Goal: Task Accomplishment & Management: Use online tool/utility

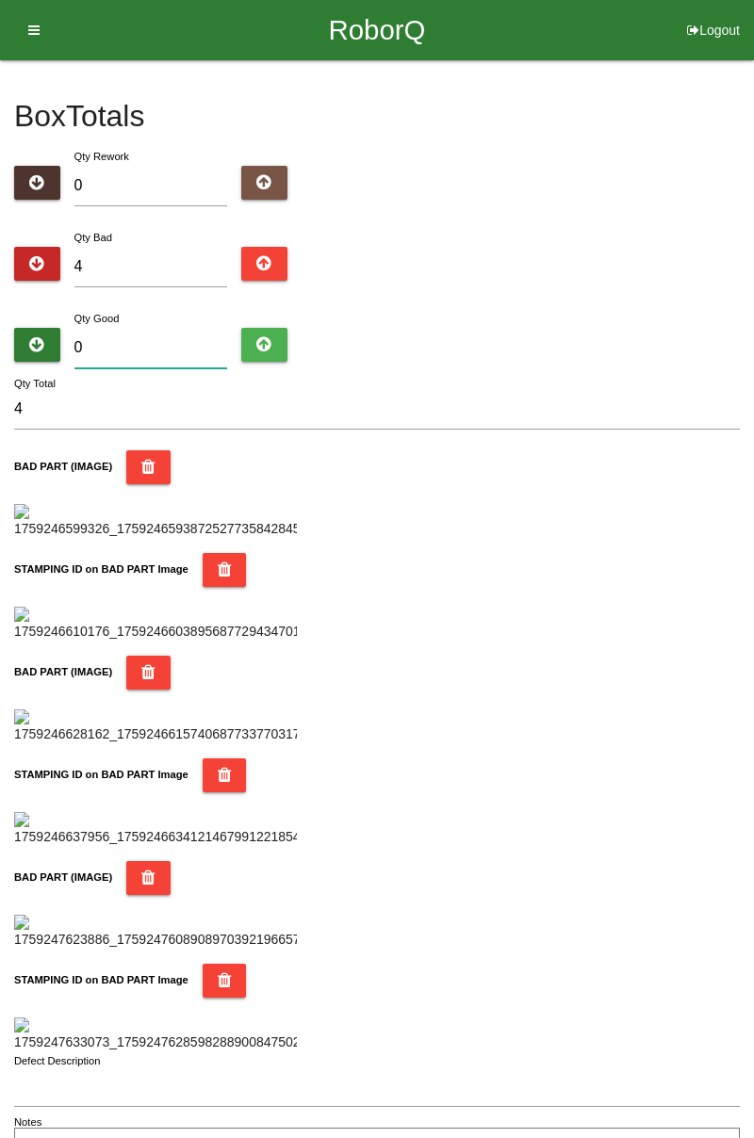
click at [170, 342] on input "0" at bounding box center [151, 348] width 154 height 41
type input "8"
type input "12"
type input "80"
type input "84"
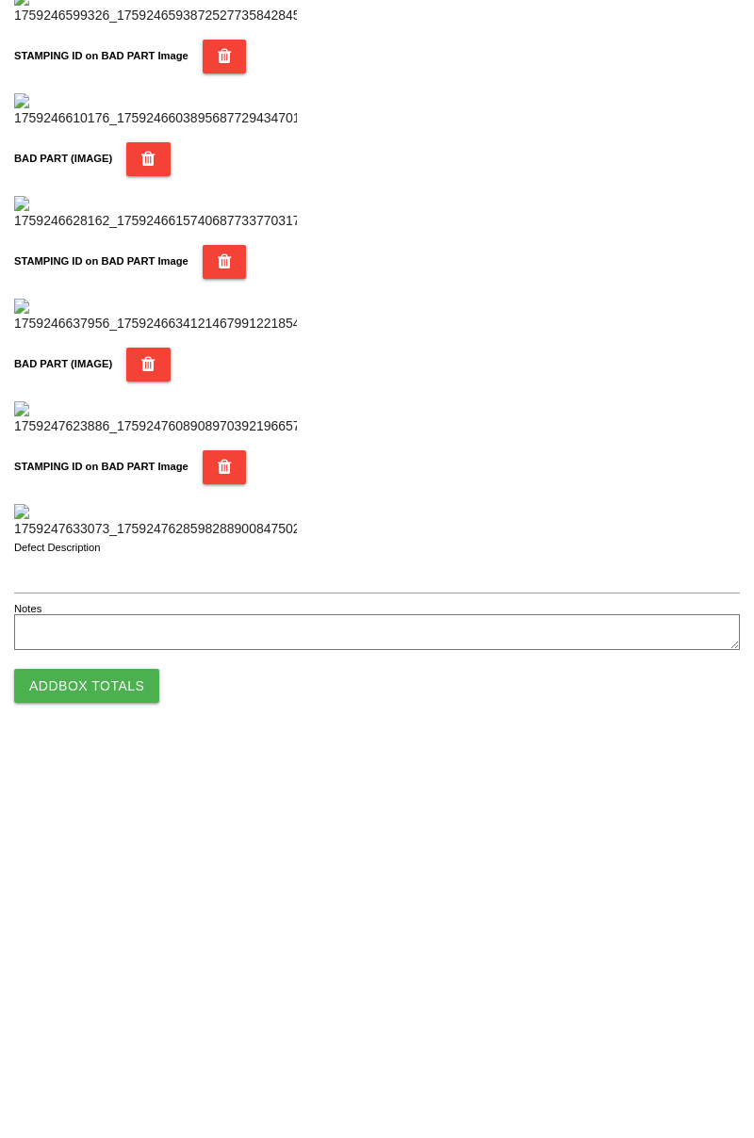
scroll to position [1651, 0]
type input "80"
click at [124, 1066] on button "Add Box Totals" at bounding box center [86, 1074] width 145 height 34
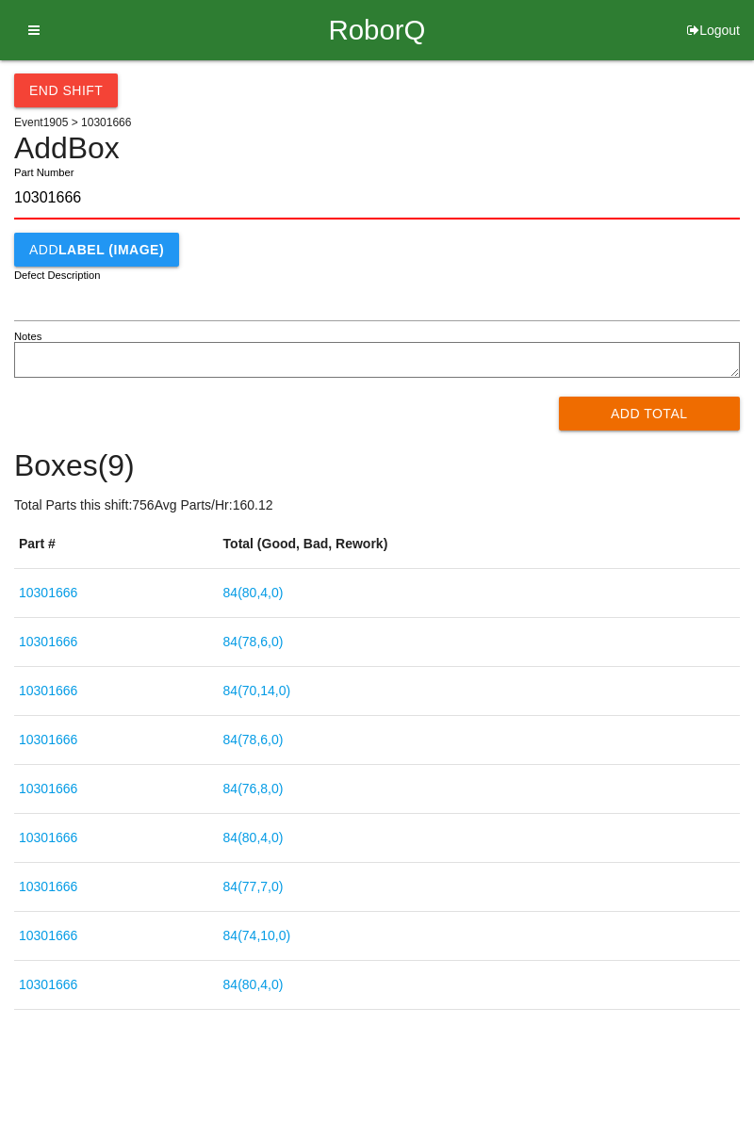
type input "10301666"
click at [656, 419] on button "Add Total" at bounding box center [650, 414] width 182 height 34
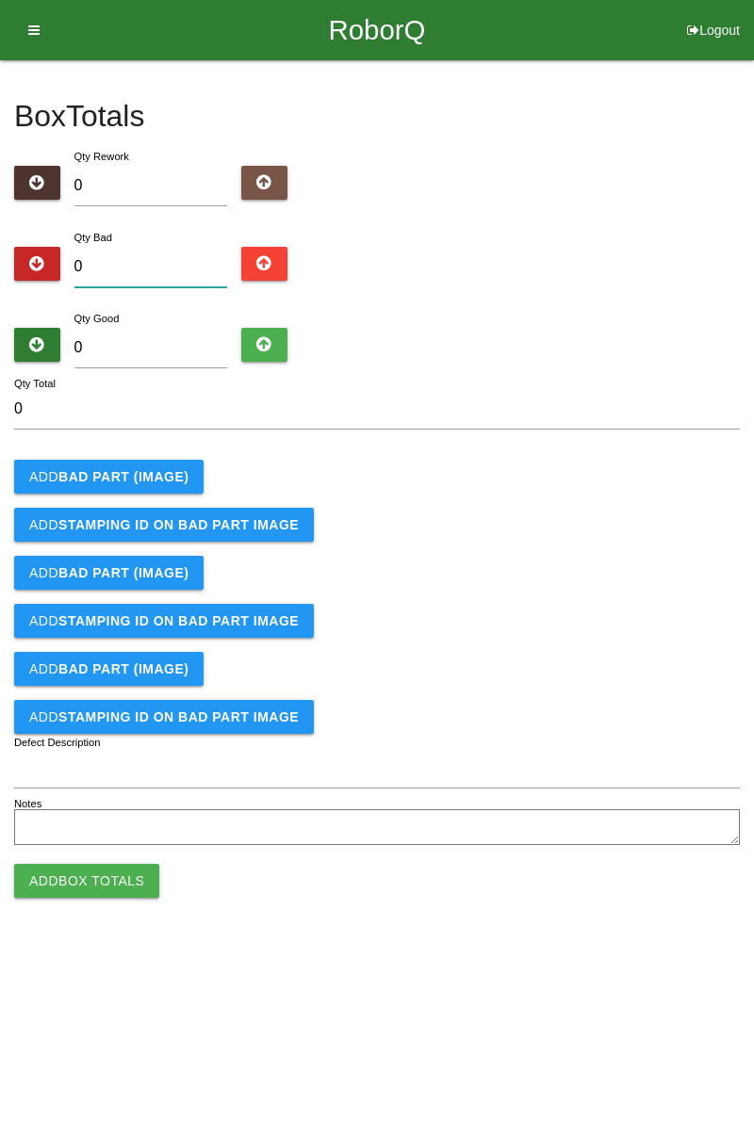
click at [160, 263] on input "0" at bounding box center [151, 267] width 154 height 41
type input "3"
click at [168, 463] on button "Add BAD PART (IMAGE)" at bounding box center [108, 477] width 189 height 34
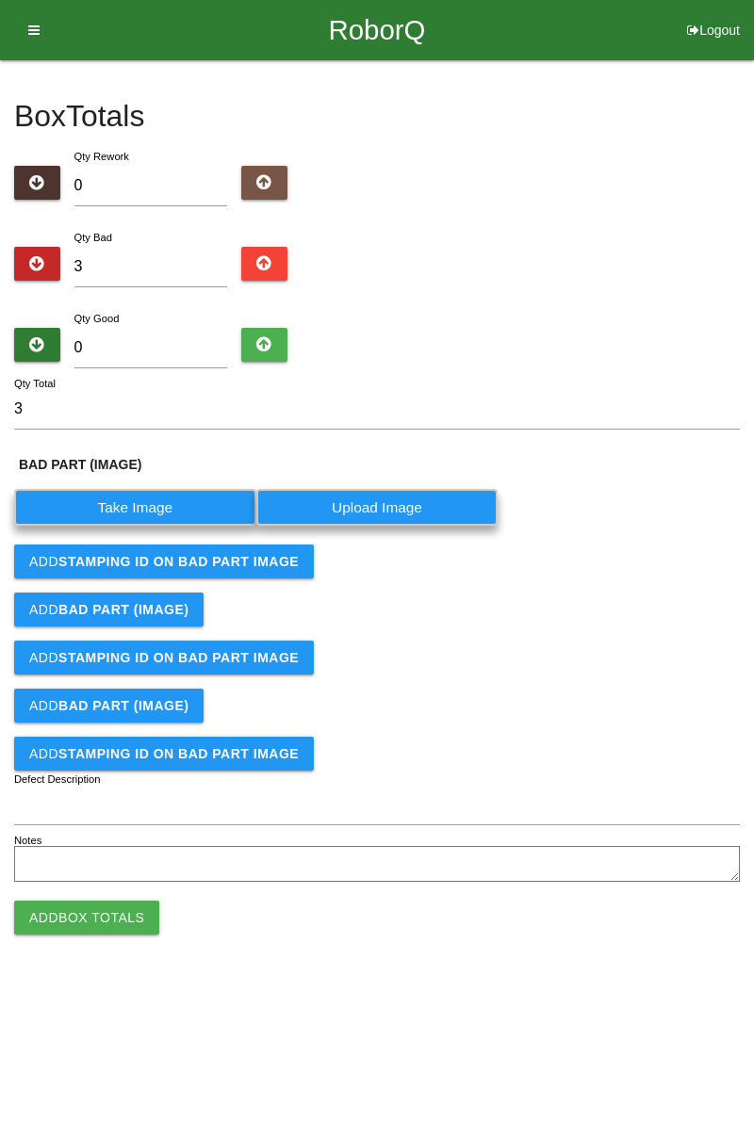
click at [162, 509] on label "Take Image" at bounding box center [135, 507] width 242 height 37
click at [0, 0] on \(IMAGE\) "Take Image" at bounding box center [0, 0] width 0 height 0
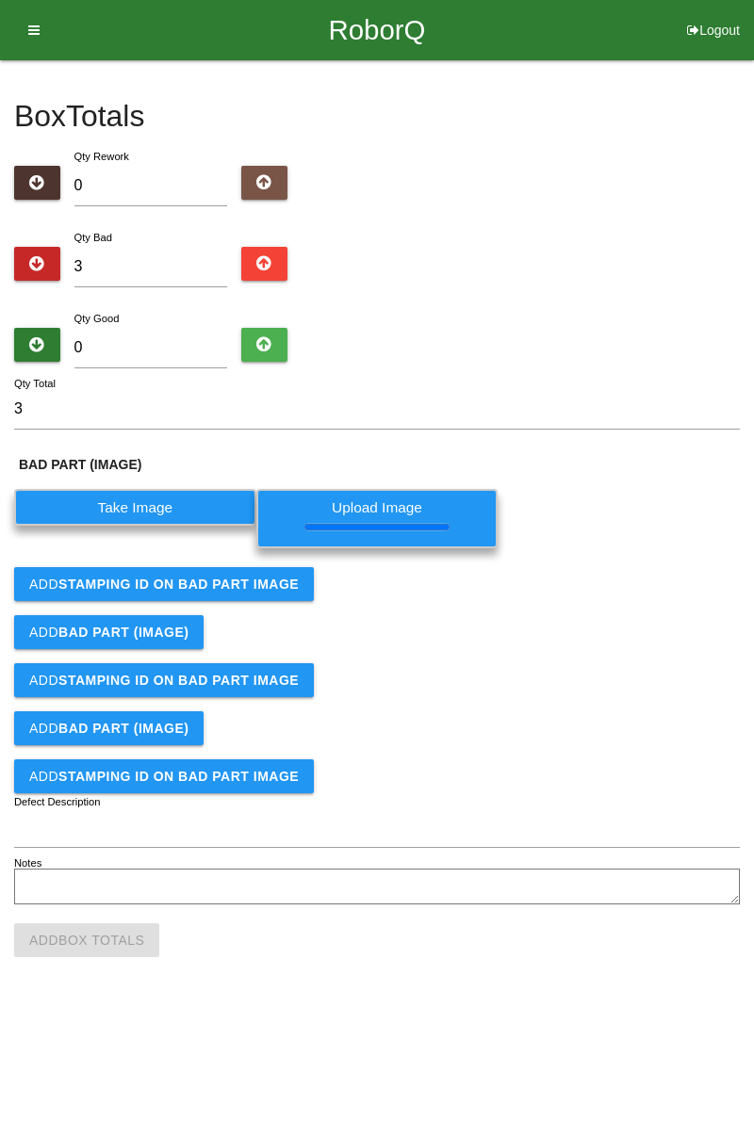
click at [243, 592] on button "Add STAMPING ID on BAD PART Image" at bounding box center [164, 584] width 300 height 34
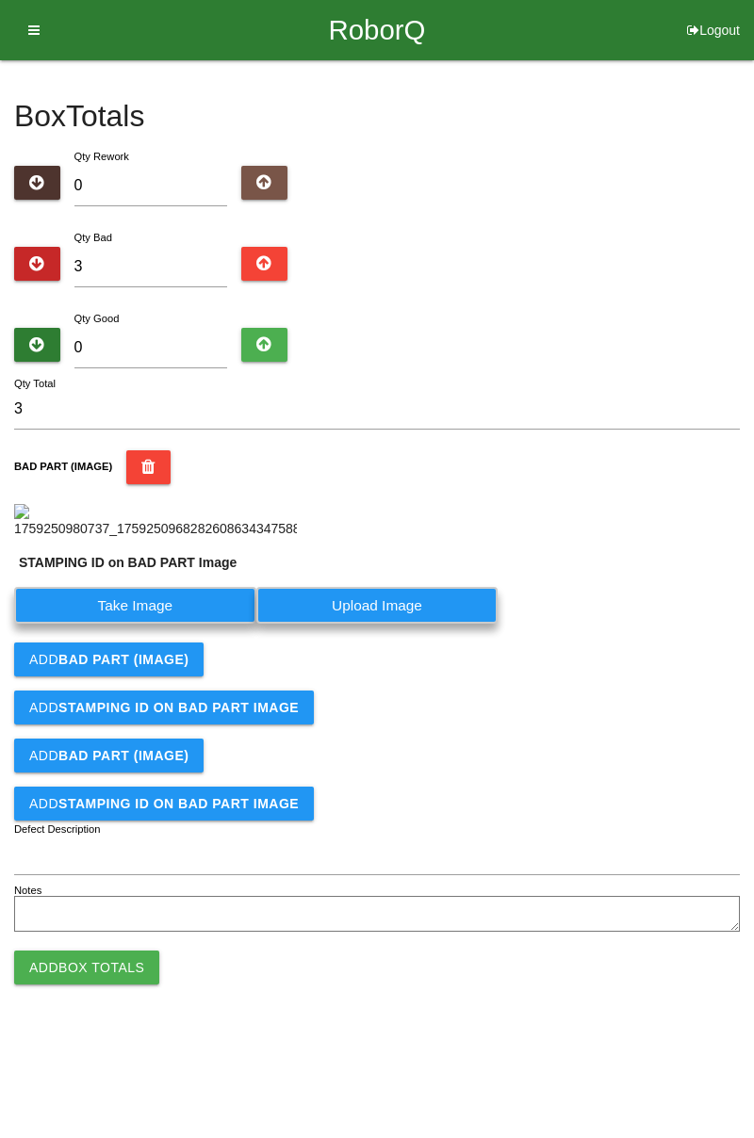
click at [175, 624] on label "Take Image" at bounding box center [135, 605] width 242 height 37
click at [0, 0] on PART "Take Image" at bounding box center [0, 0] width 0 height 0
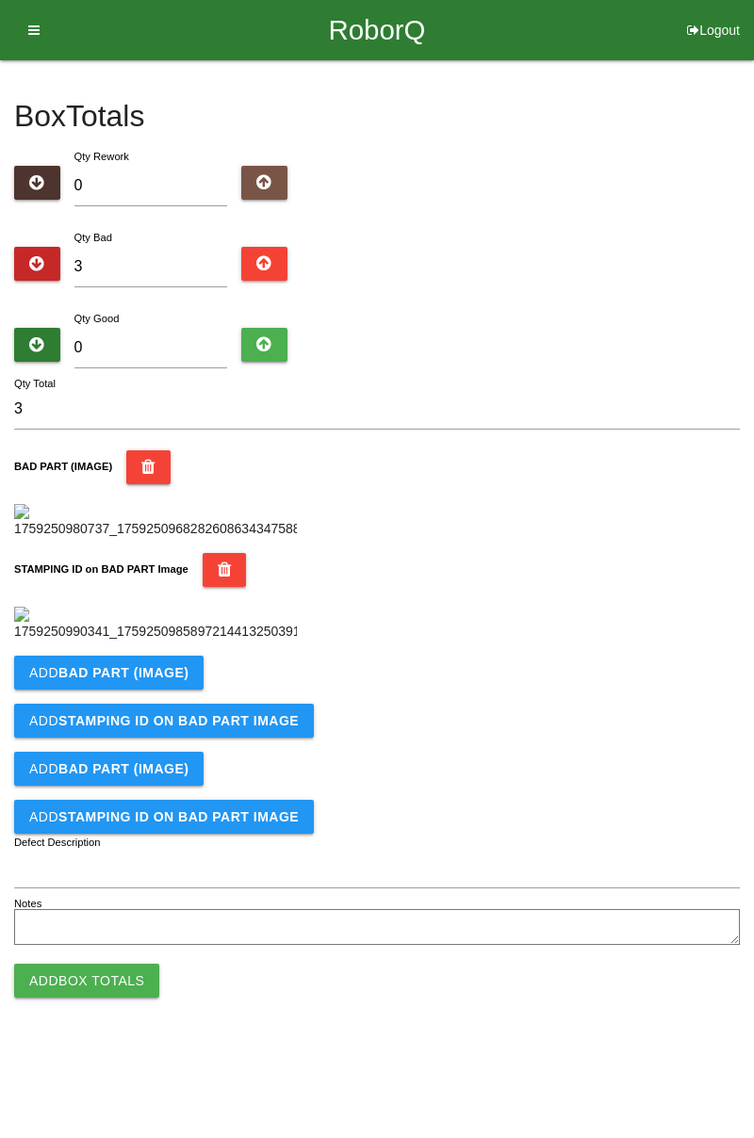
scroll to position [415, 0]
click at [171, 680] on b "BAD PART (IMAGE)" at bounding box center [123, 672] width 130 height 15
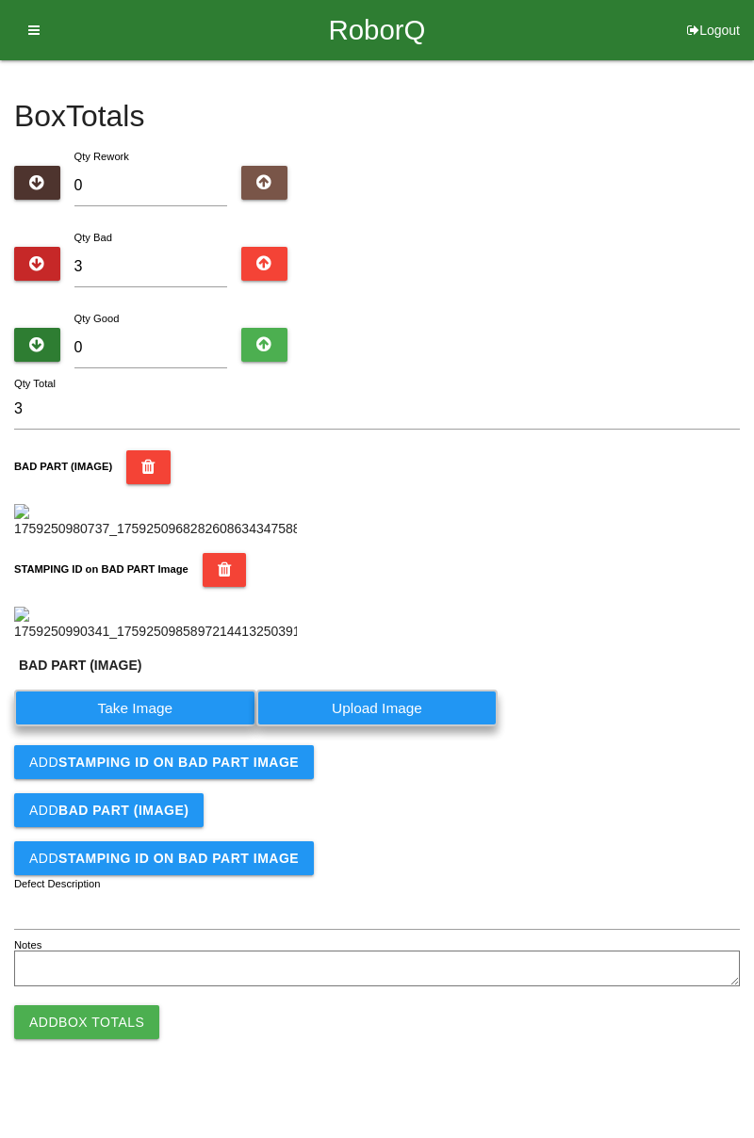
click at [159, 726] on label "Take Image" at bounding box center [135, 708] width 242 height 37
click at [0, 0] on \(IMAGE\) "Take Image" at bounding box center [0, 0] width 0 height 0
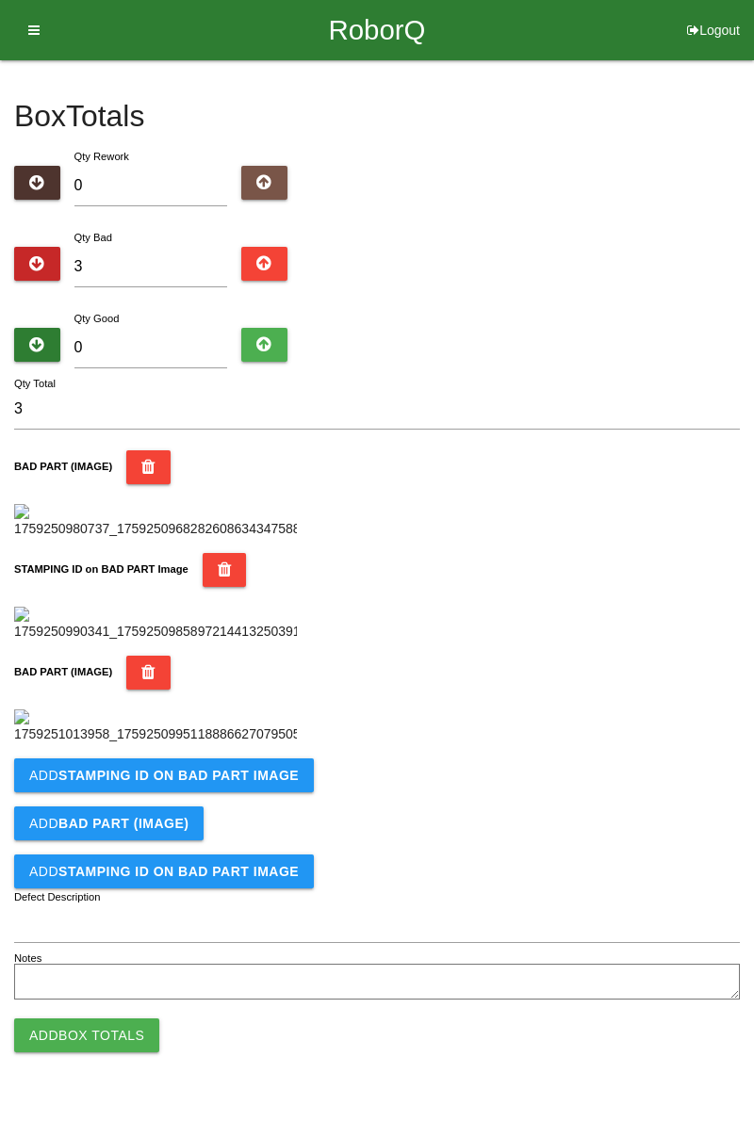
scroll to position [724, 0]
click at [256, 792] on button "Add STAMPING ID on BAD PART Image" at bounding box center [164, 776] width 300 height 34
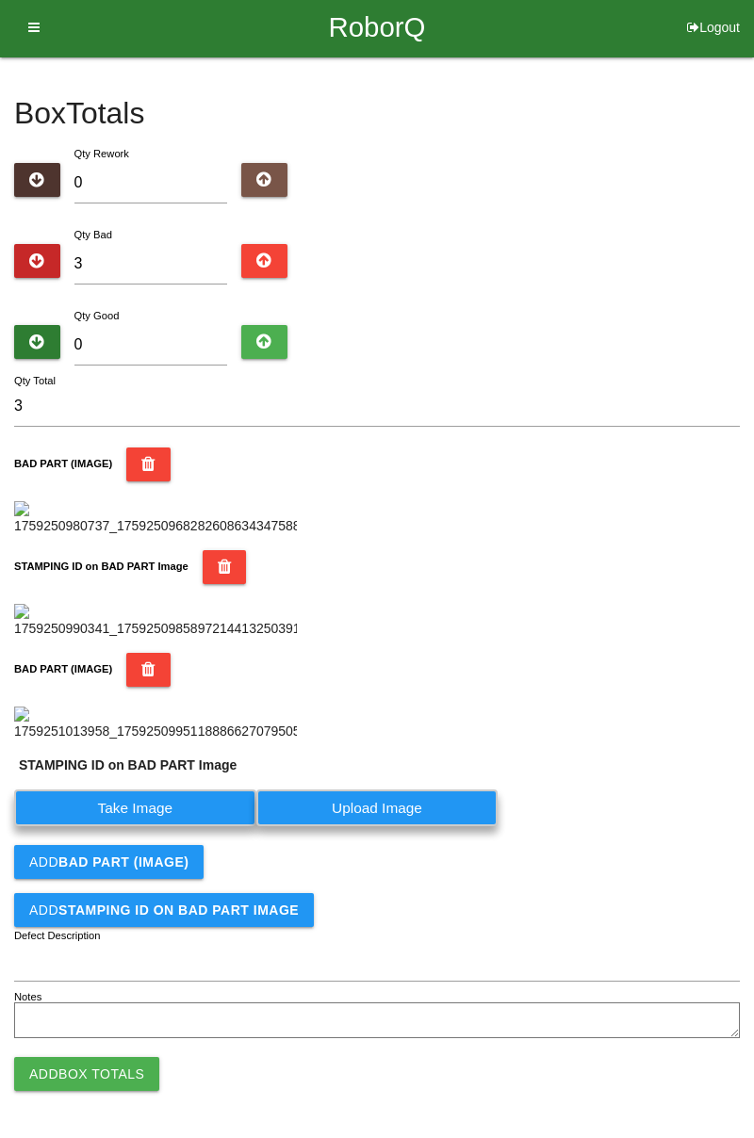
click at [143, 826] on label "Take Image" at bounding box center [135, 808] width 242 height 37
click at [0, 0] on PART "Take Image" at bounding box center [0, 0] width 0 height 0
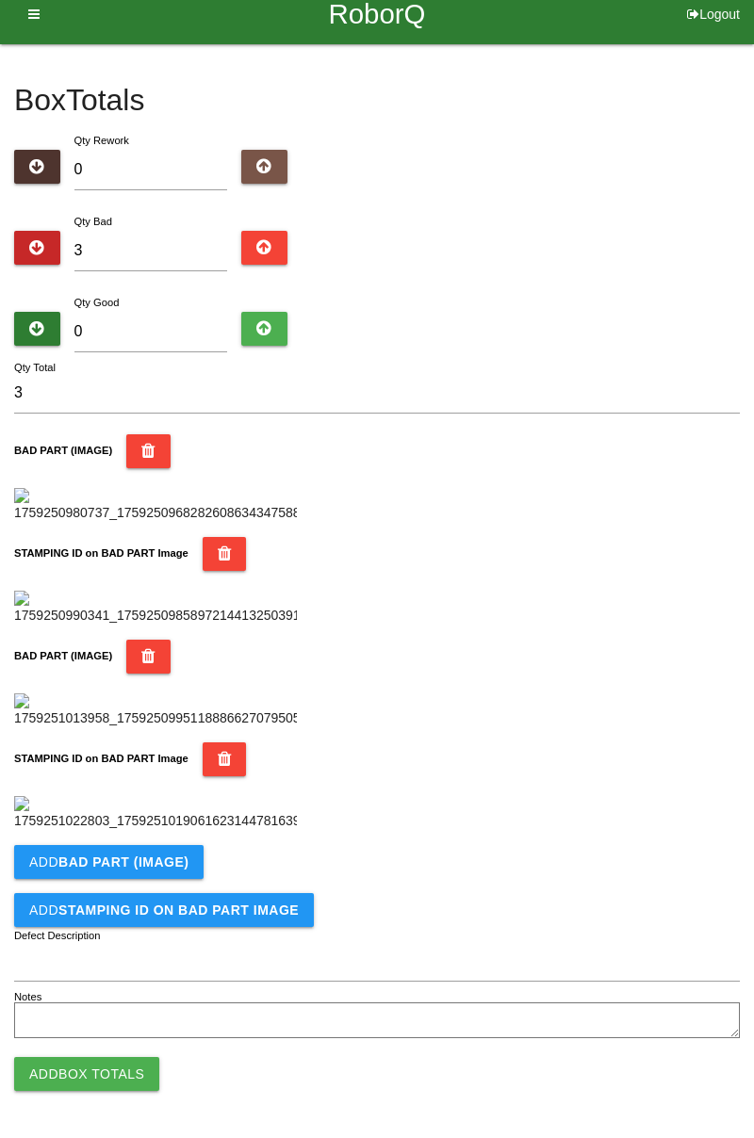
scroll to position [1033, 0]
click at [151, 857] on b "BAD PART (IMAGE)" at bounding box center [123, 862] width 130 height 15
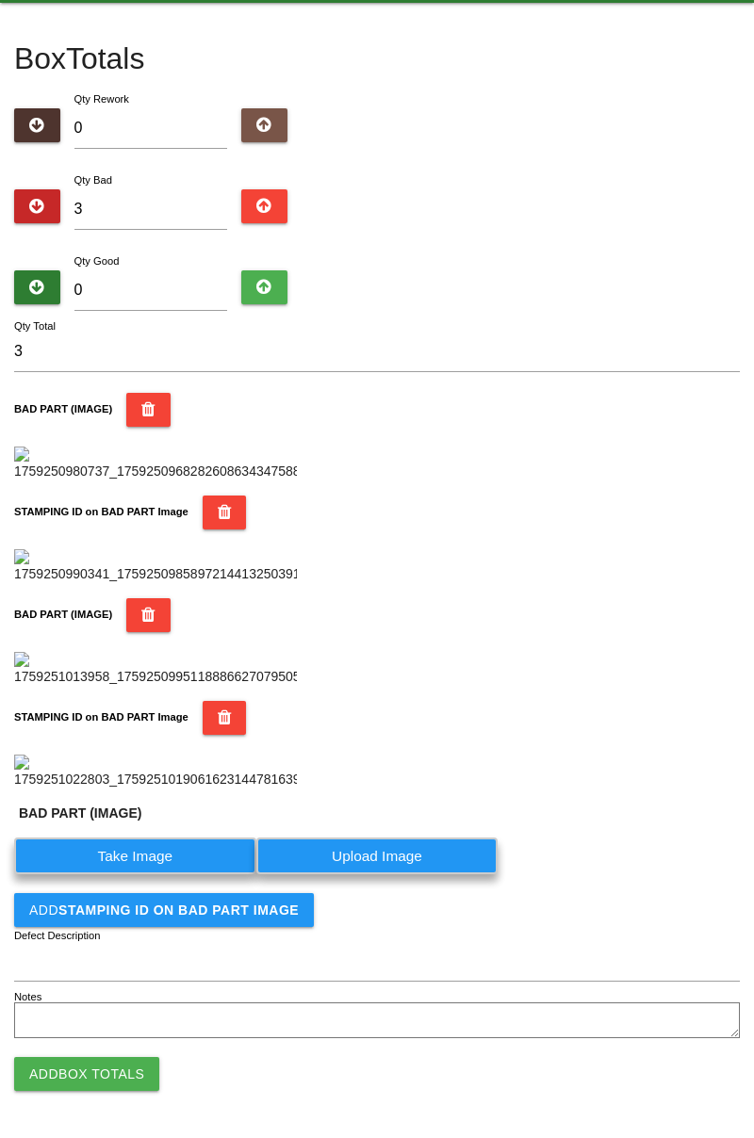
click at [150, 874] on label "Take Image" at bounding box center [135, 856] width 242 height 37
click at [0, 0] on \(IMAGE\) "Take Image" at bounding box center [0, 0] width 0 height 0
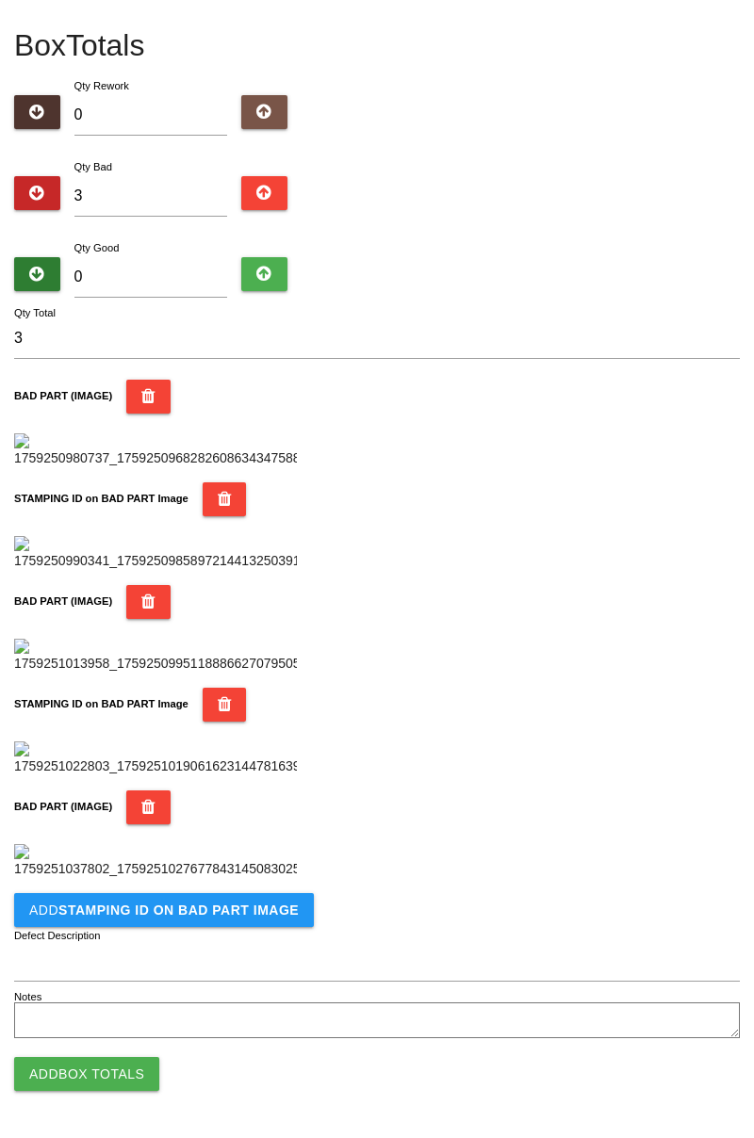
scroll to position [1342, 0]
click at [228, 912] on b "STAMPING ID on BAD PART Image" at bounding box center [178, 910] width 240 height 15
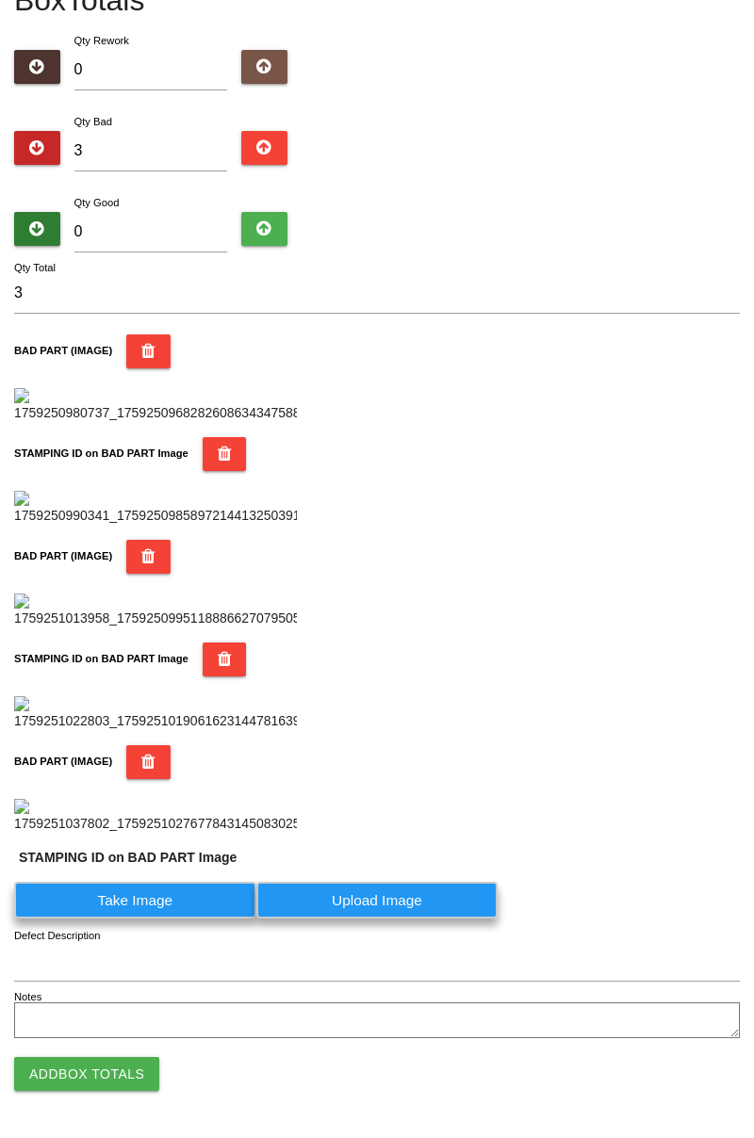
click at [151, 919] on label "Take Image" at bounding box center [135, 900] width 242 height 37
click at [0, 0] on PART "Take Image" at bounding box center [0, 0] width 0 height 0
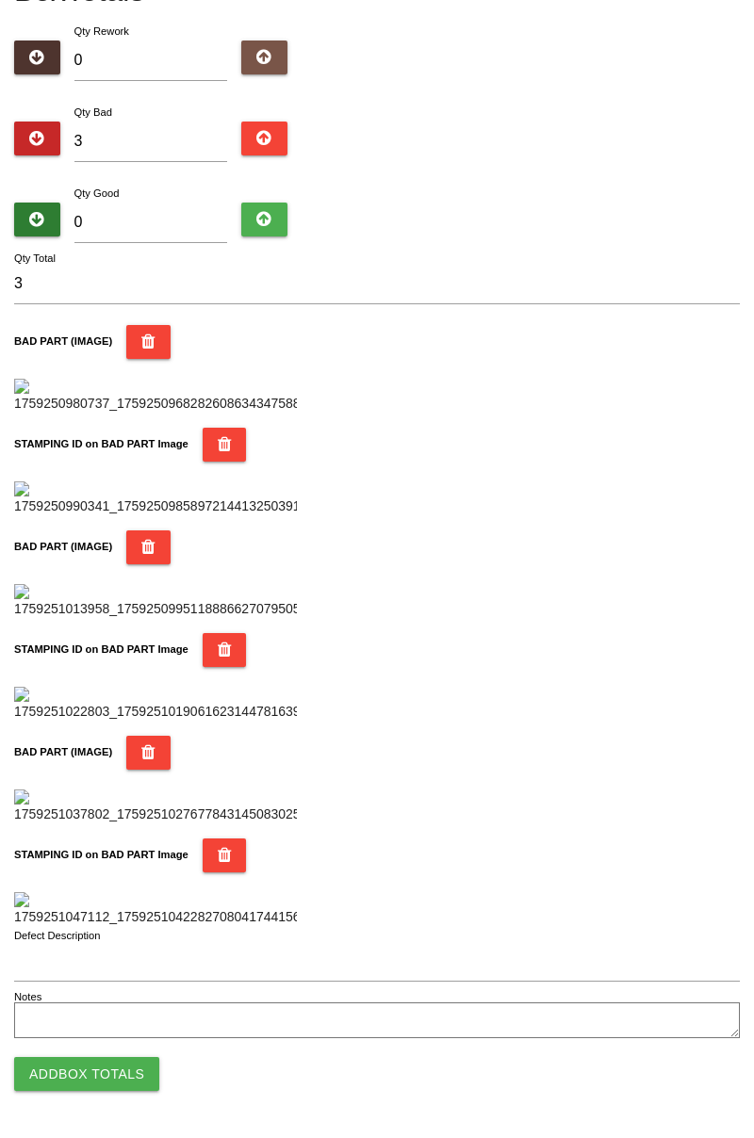
scroll to position [0, 0]
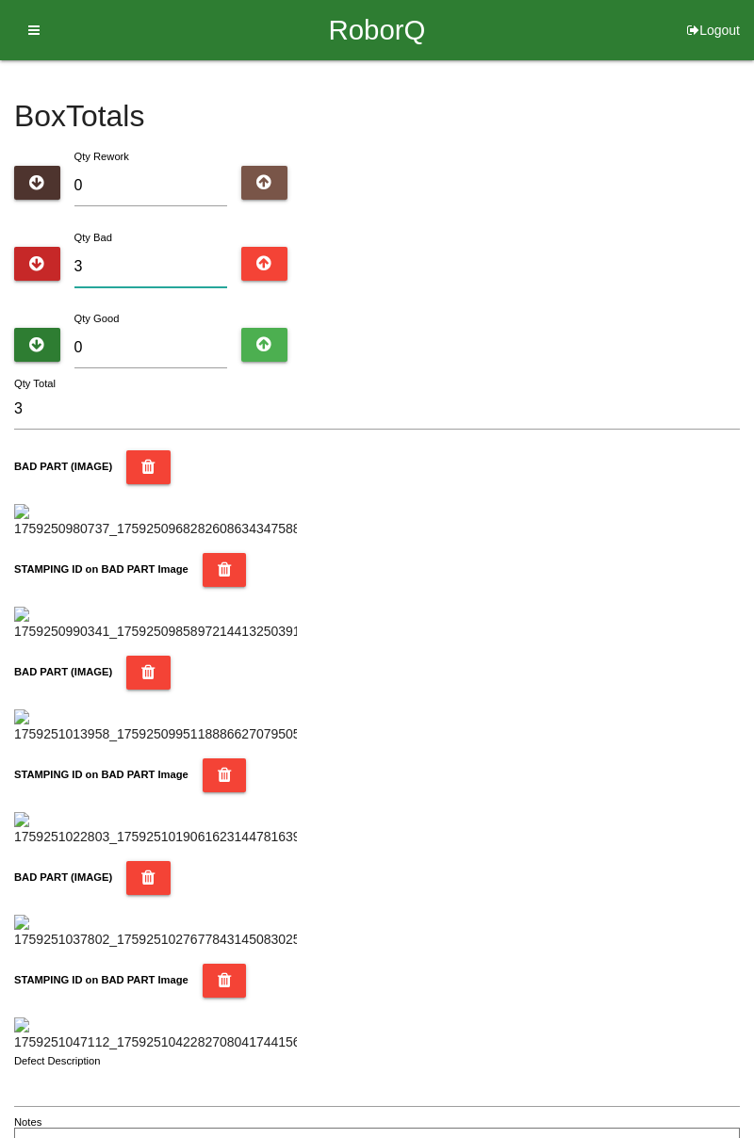
click at [166, 258] on input "3" at bounding box center [151, 267] width 154 height 41
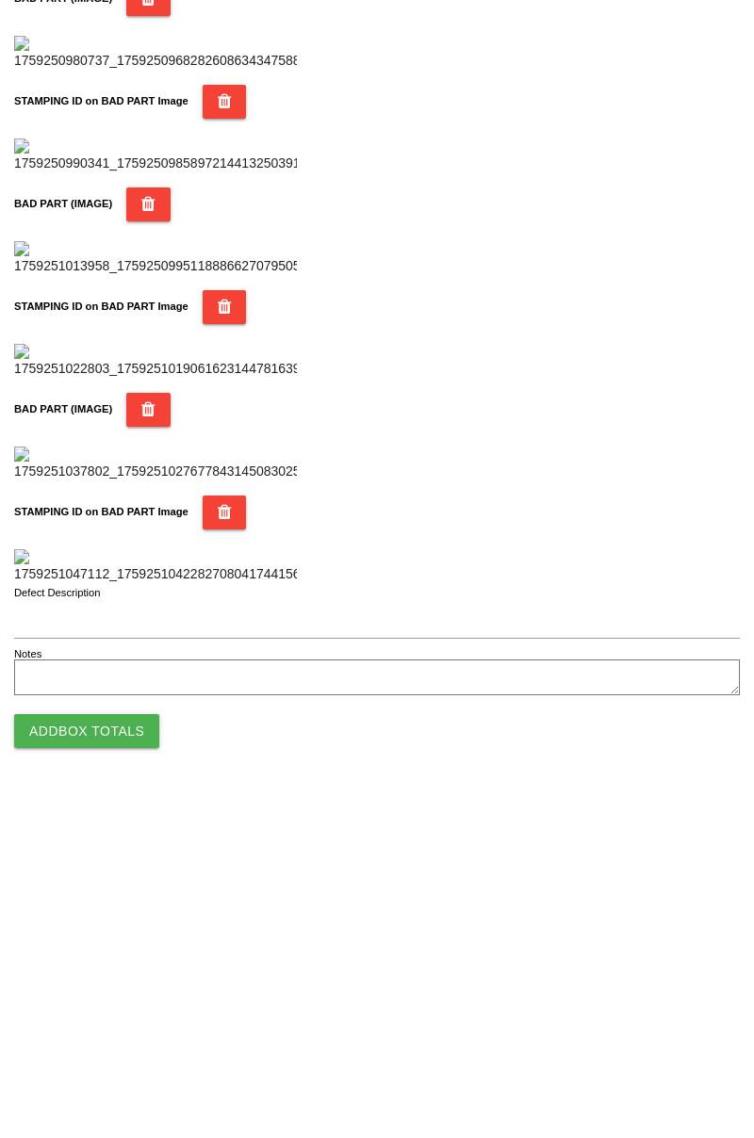
scroll to position [1651, 0]
click at [129, 1063] on button "Add Box Totals" at bounding box center [86, 1074] width 145 height 34
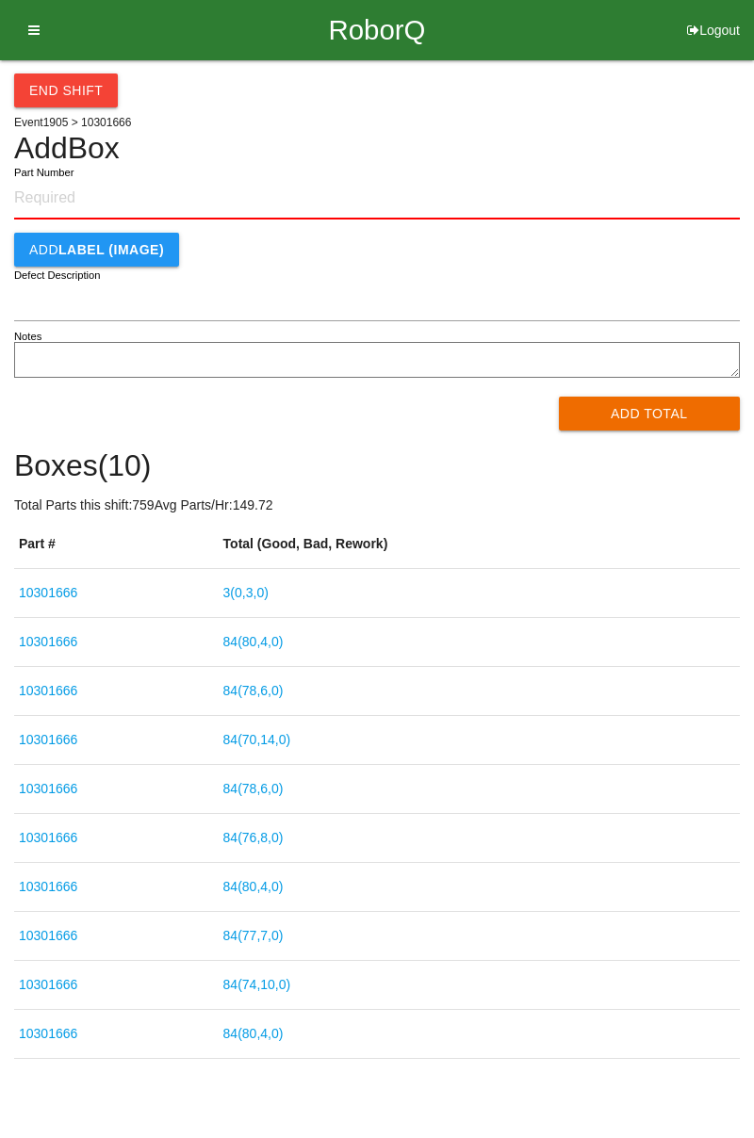
click at [107, 192] on input "Part Number" at bounding box center [377, 198] width 726 height 41
click at [269, 597] on link "3 ( 0 , 3 , 0 )" at bounding box center [245, 592] width 45 height 15
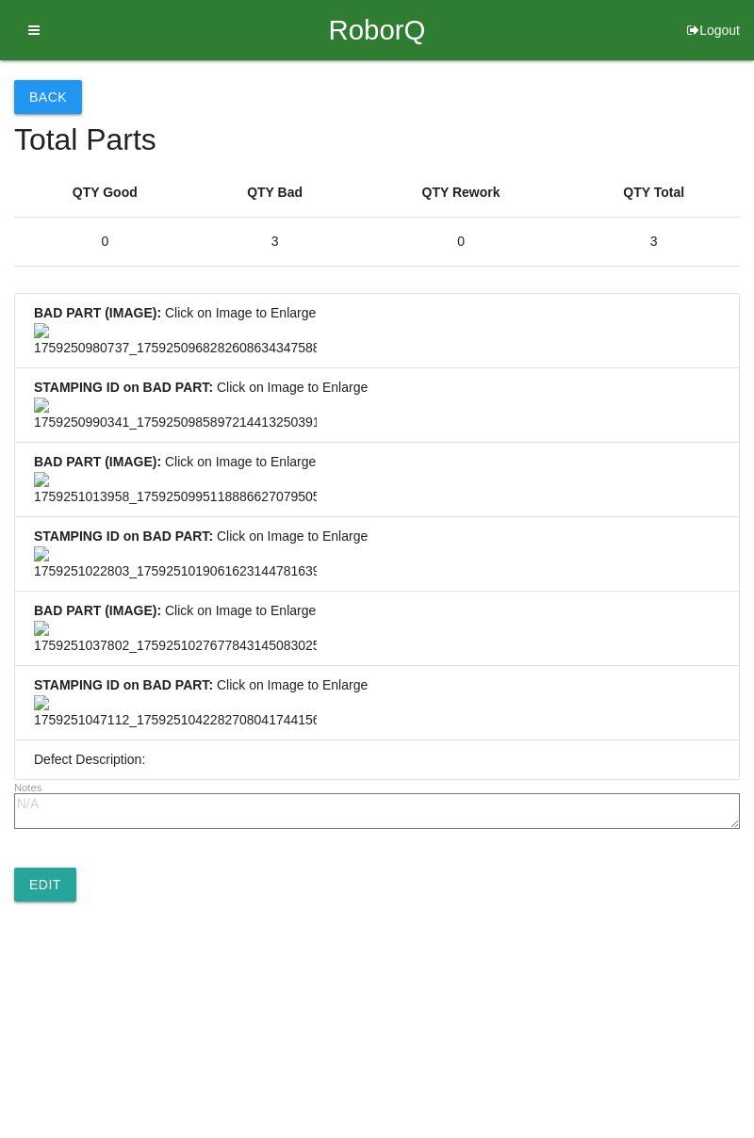
scroll to position [1401, 0]
click at [45, 902] on link "Edit" at bounding box center [45, 885] width 62 height 34
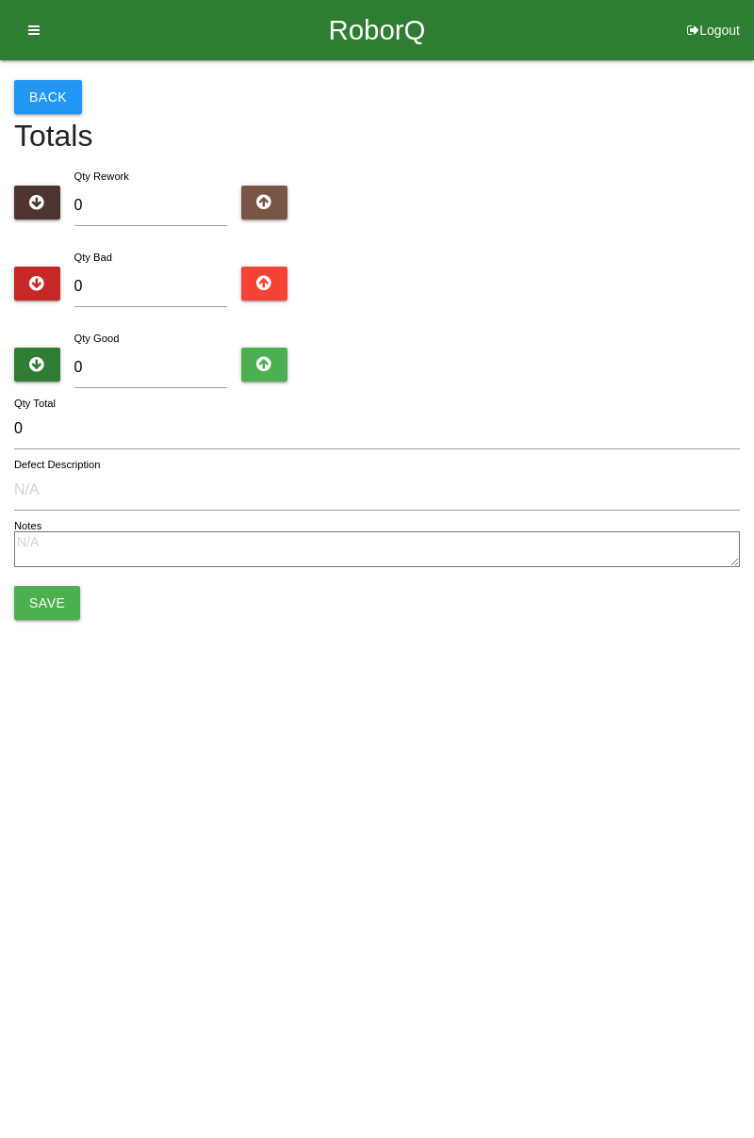
type input "3"
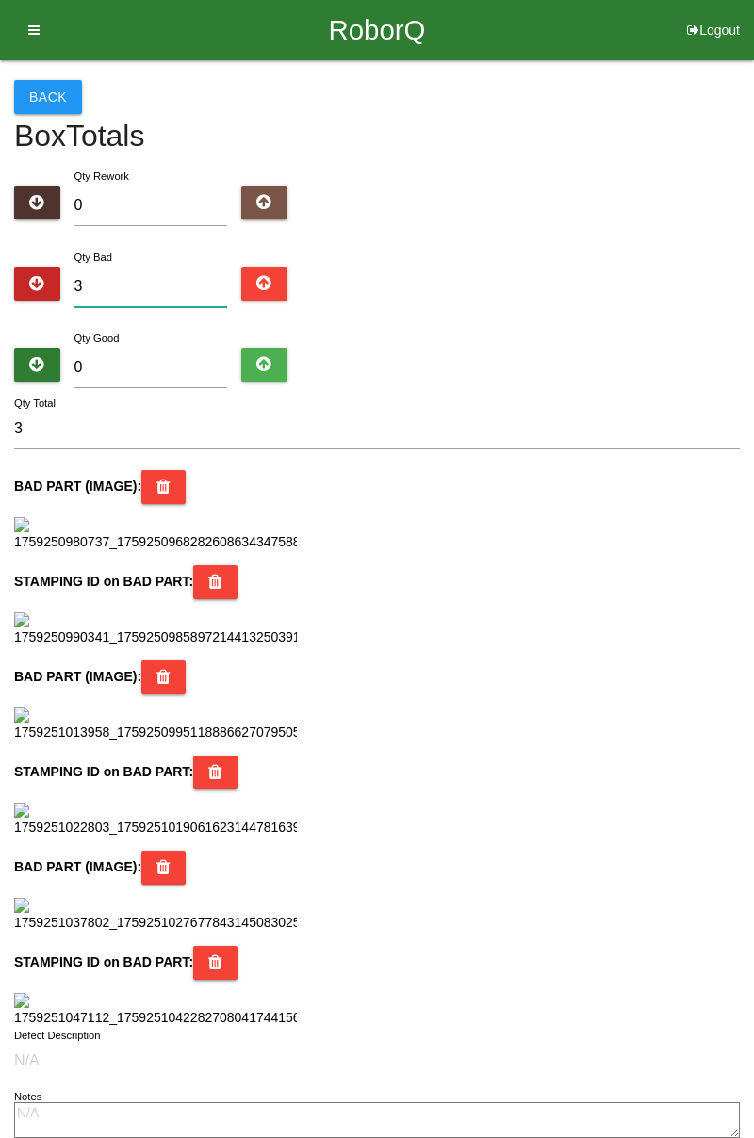
click at [160, 290] on input "3" at bounding box center [151, 287] width 154 height 41
type input "36"
type input "3"
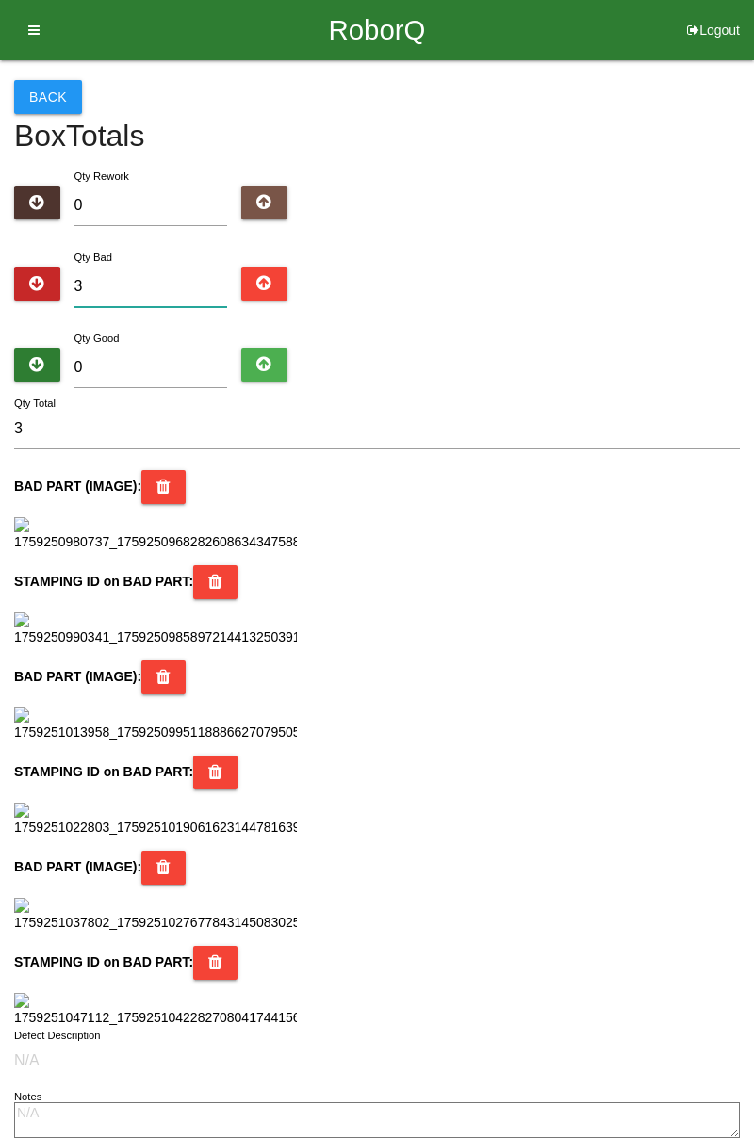
type input "0"
type input "6"
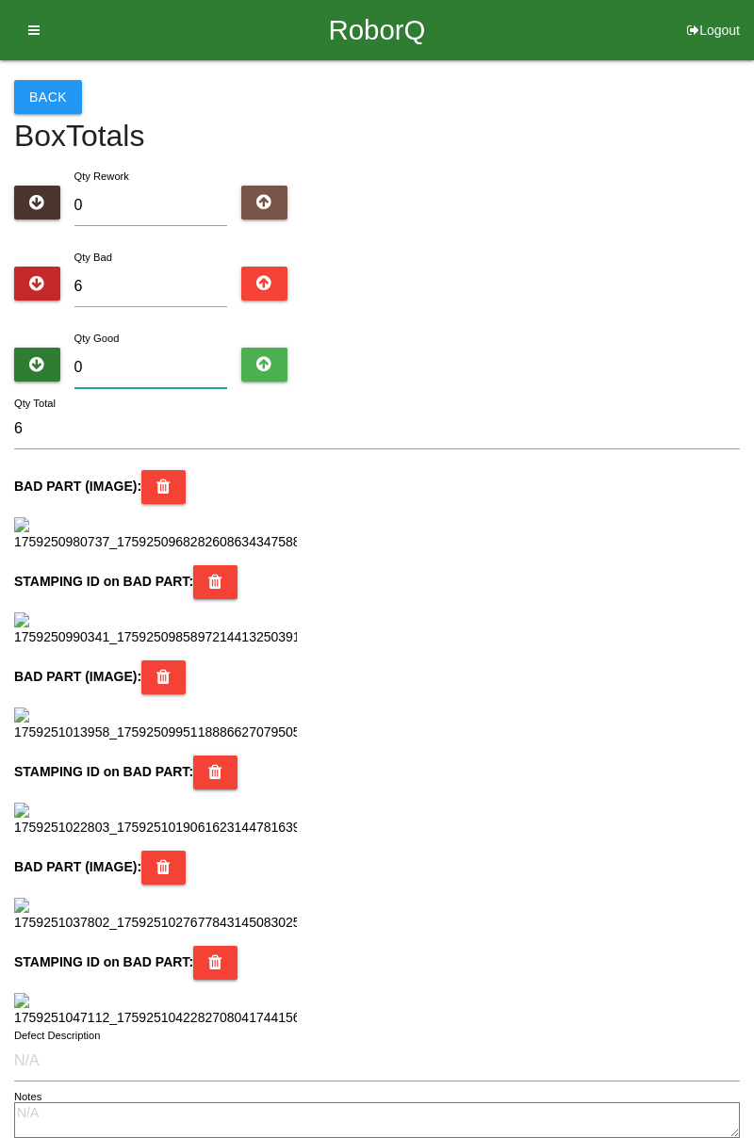
click at [180, 359] on input "0" at bounding box center [151, 368] width 154 height 41
type input "7"
type input "13"
type input "78"
type input "84"
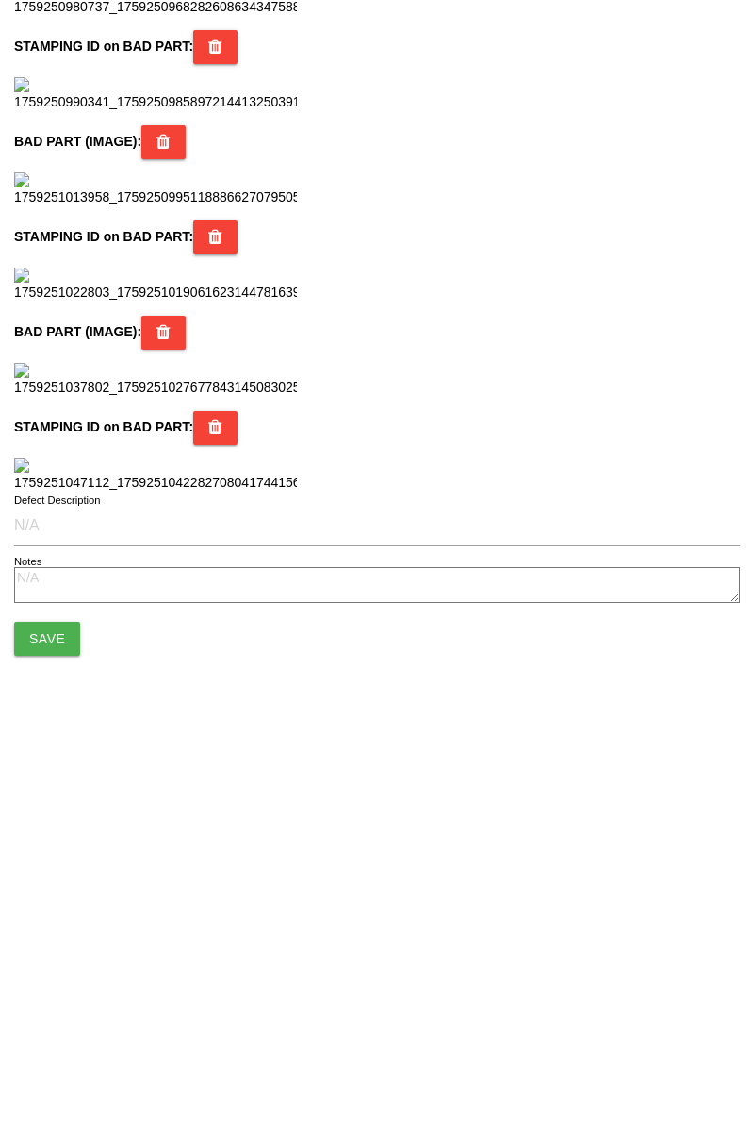
scroll to position [1673, 0]
type input "78"
click at [62, 1020] on button "Save" at bounding box center [47, 1027] width 66 height 34
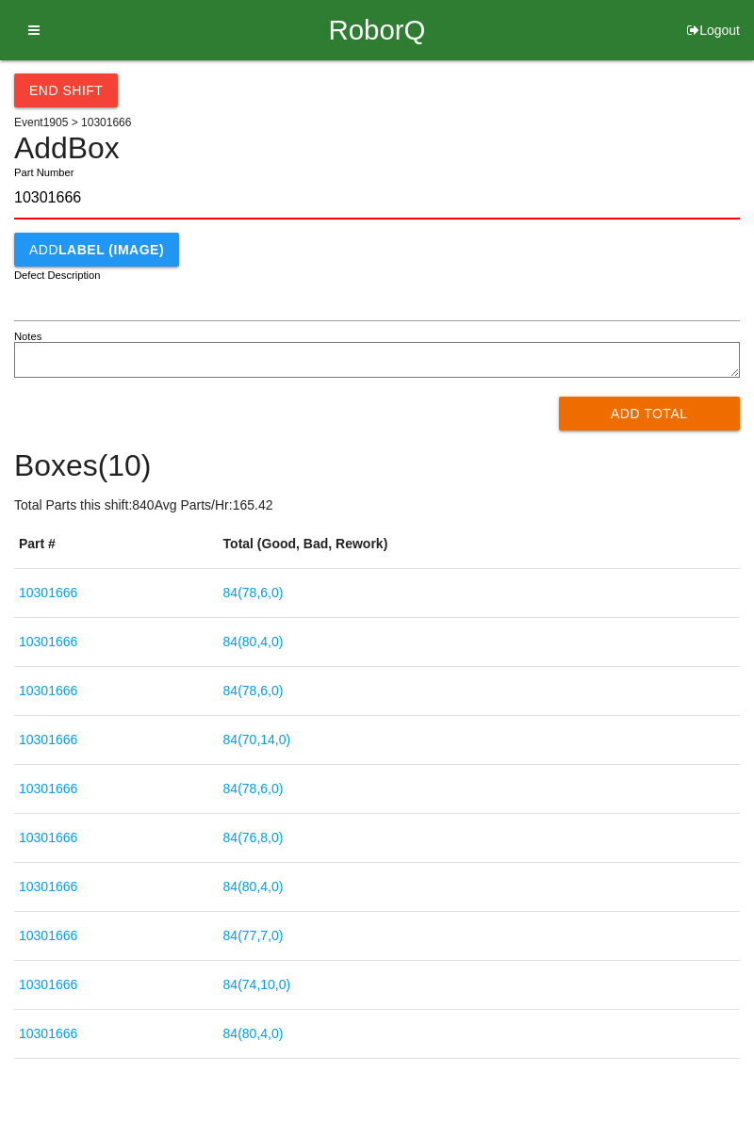
type input "10301666"
click at [672, 425] on button "Add Total" at bounding box center [650, 414] width 182 height 34
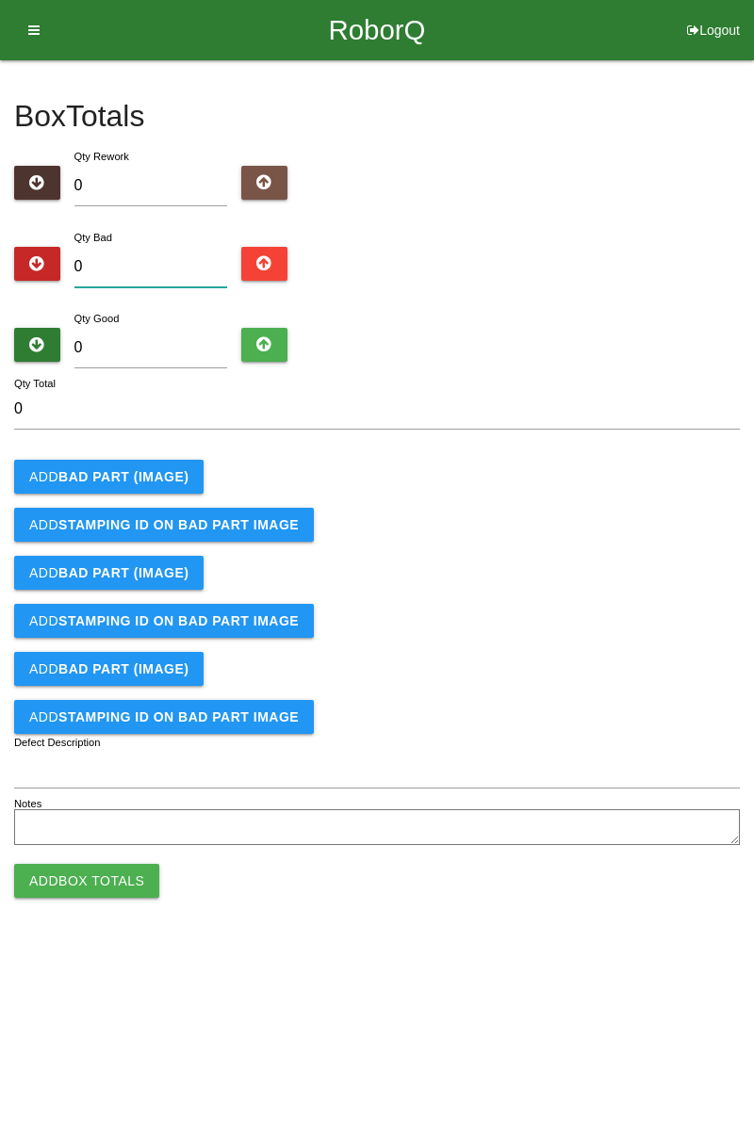
click at [140, 258] on input "0" at bounding box center [151, 267] width 154 height 41
click at [753, 237] on div "Box Totals Translate Weight Weight unit: Rework Weight Bad Weight Good Weight 0…" at bounding box center [377, 455] width 754 height 791
click at [177, 260] on input "0" at bounding box center [151, 267] width 154 height 41
type input "7"
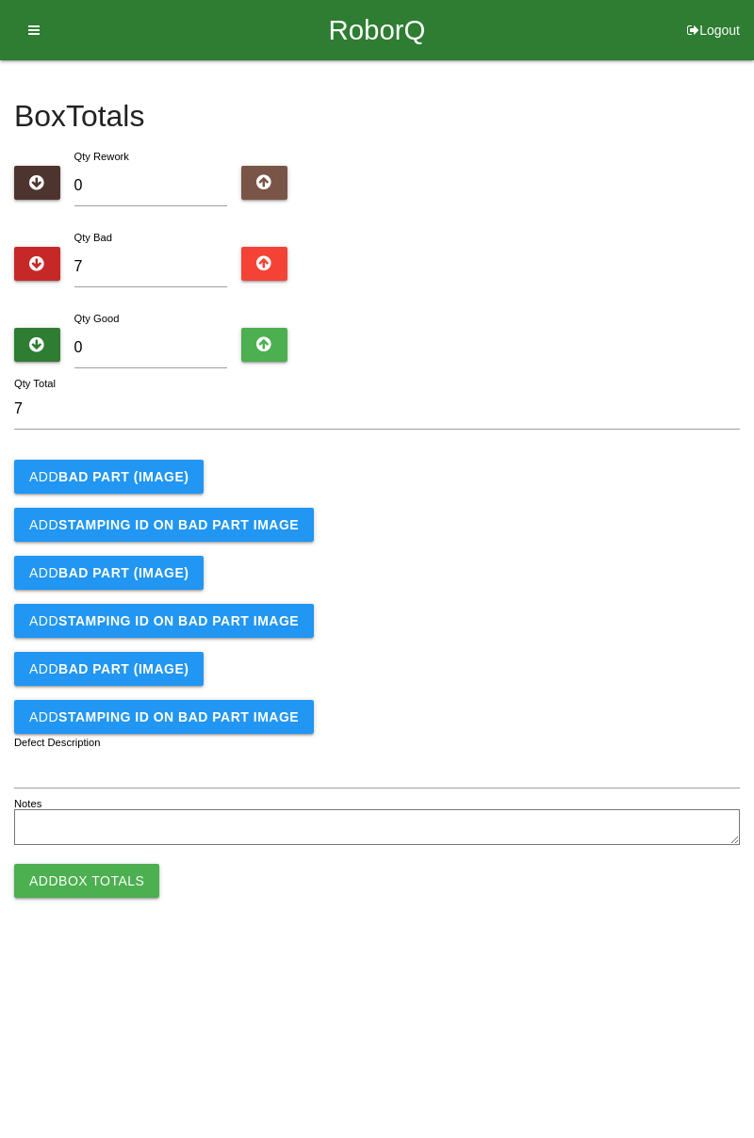
click at [183, 473] on button "Add BAD PART (IMAGE)" at bounding box center [108, 477] width 189 height 34
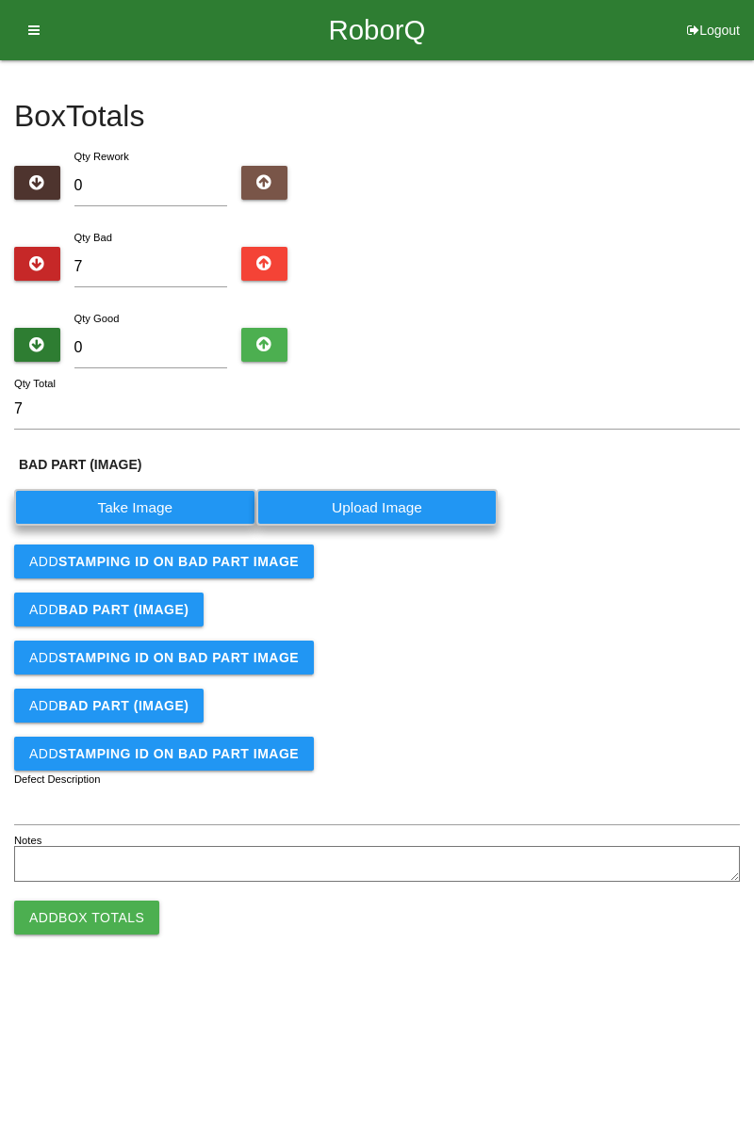
click at [186, 506] on label "Take Image" at bounding box center [135, 507] width 242 height 37
click at [0, 0] on \(IMAGE\) "Take Image" at bounding box center [0, 0] width 0 height 0
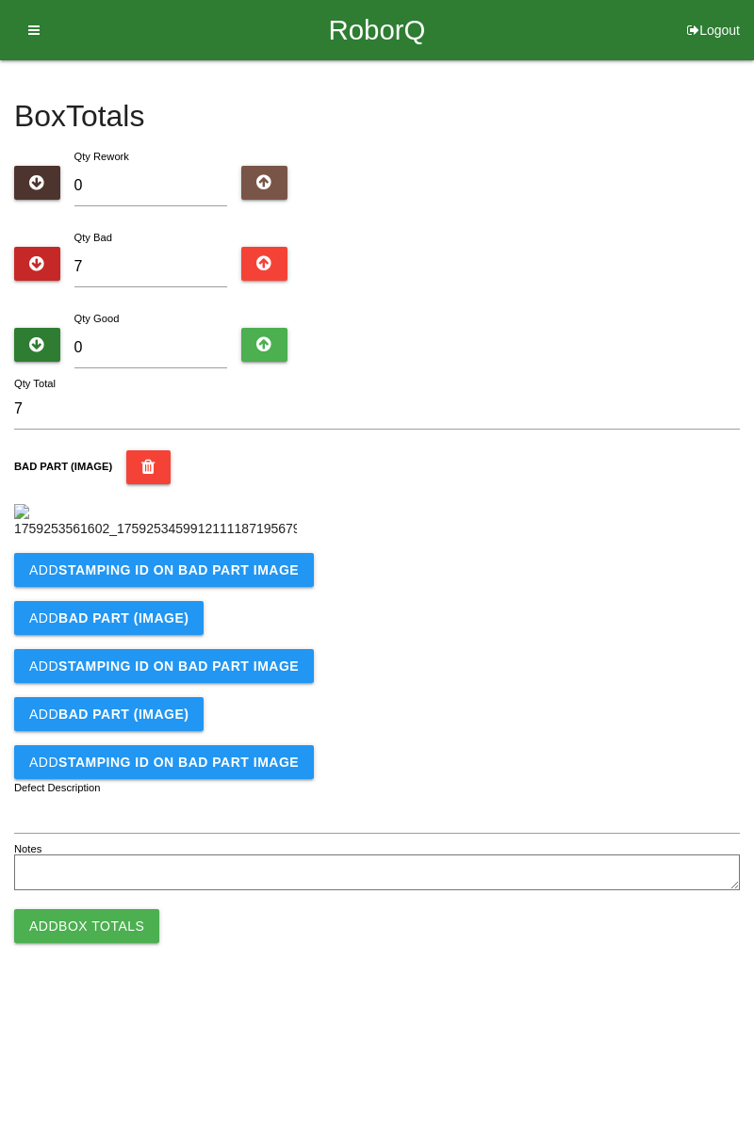
click at [272, 578] on b "STAMPING ID on BAD PART Image" at bounding box center [178, 570] width 240 height 15
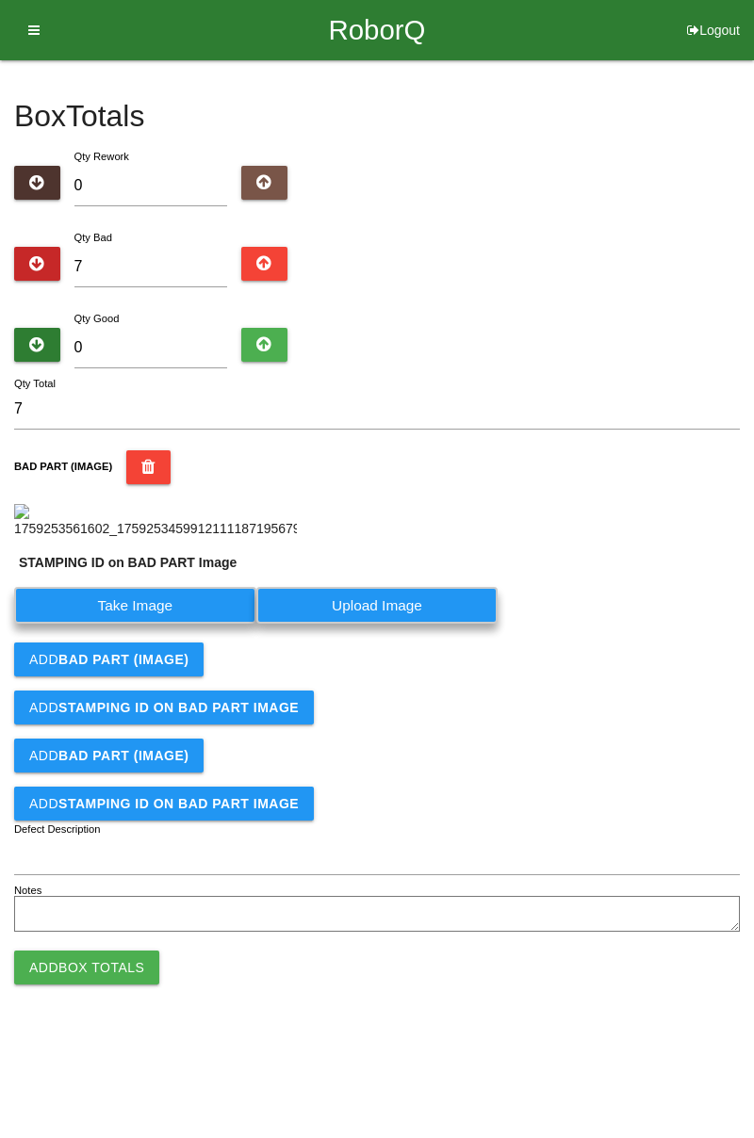
click at [169, 624] on label "Take Image" at bounding box center [135, 605] width 242 height 37
click at [0, 0] on PART "Take Image" at bounding box center [0, 0] width 0 height 0
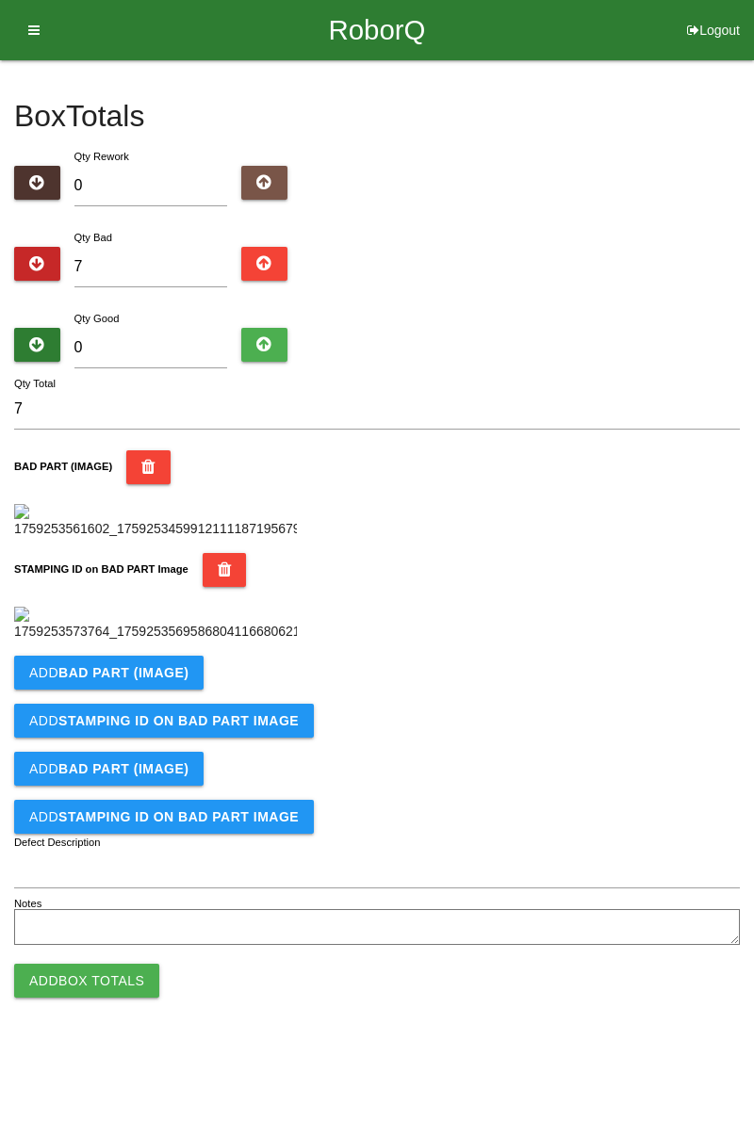
scroll to position [415, 0]
click at [177, 680] on b "BAD PART (IMAGE)" at bounding box center [123, 672] width 130 height 15
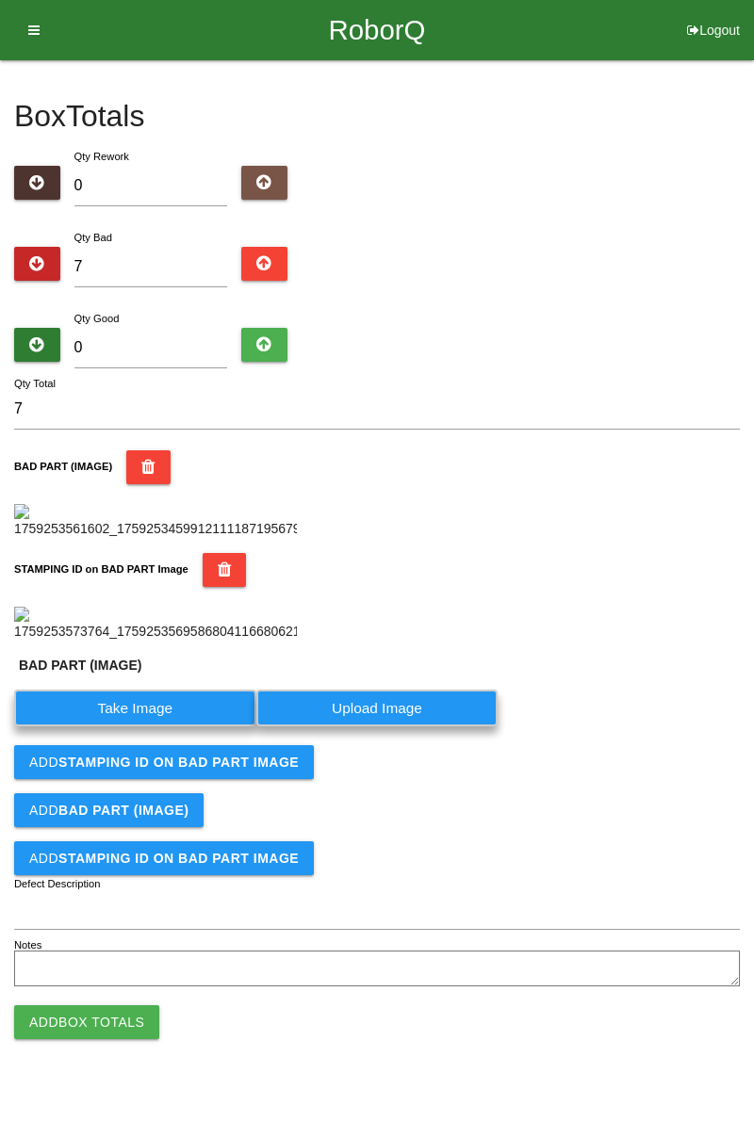
click at [161, 726] on label "Take Image" at bounding box center [135, 708] width 242 height 37
click at [0, 0] on \(IMAGE\) "Take Image" at bounding box center [0, 0] width 0 height 0
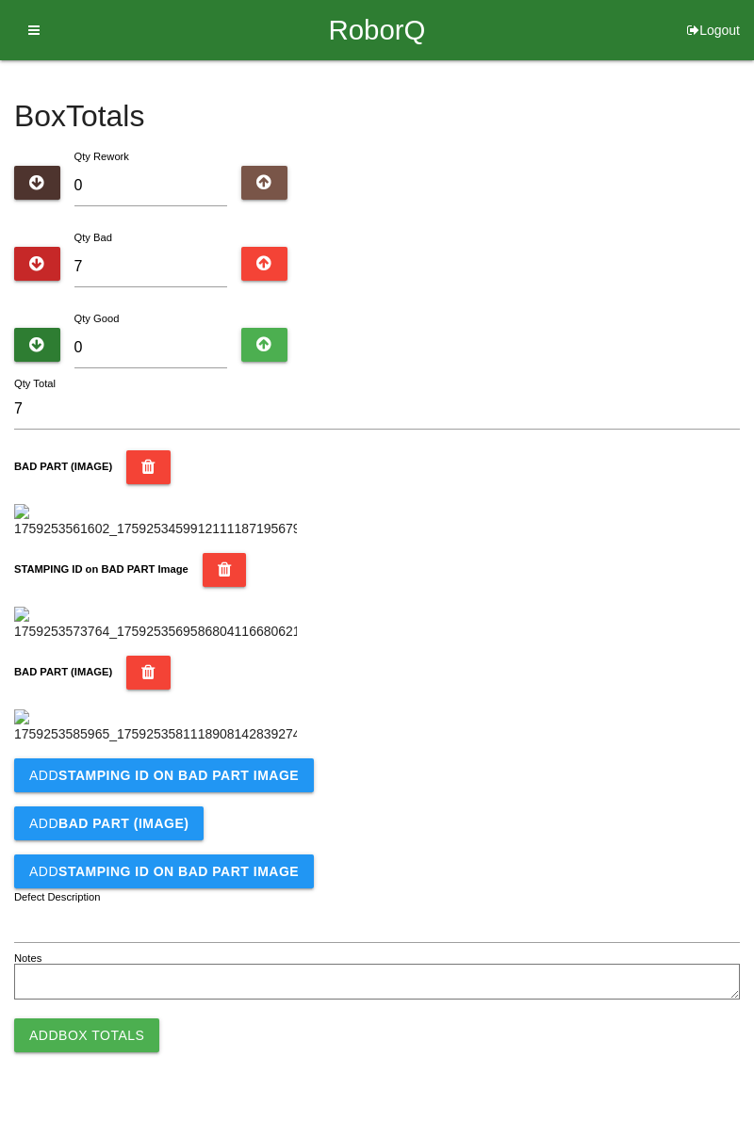
scroll to position [724, 0]
click at [269, 783] on b "STAMPING ID on BAD PART Image" at bounding box center [178, 775] width 240 height 15
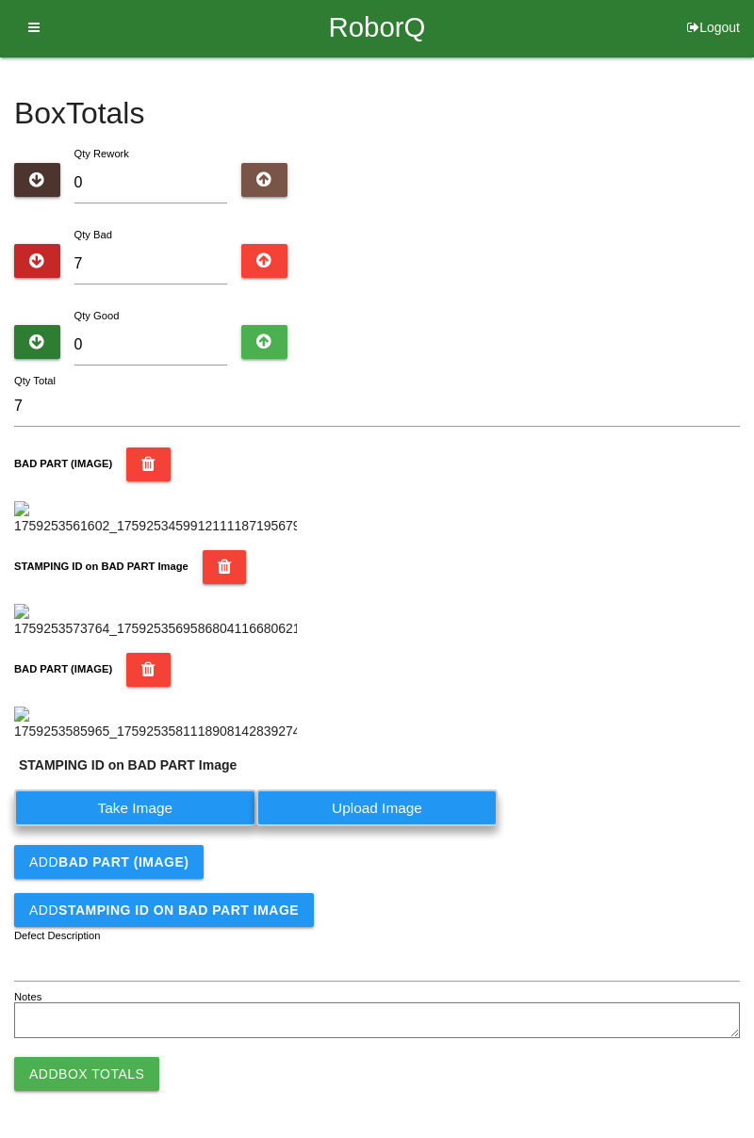
click at [196, 826] on label "Take Image" at bounding box center [135, 808] width 242 height 37
click at [0, 0] on PART "Take Image" at bounding box center [0, 0] width 0 height 0
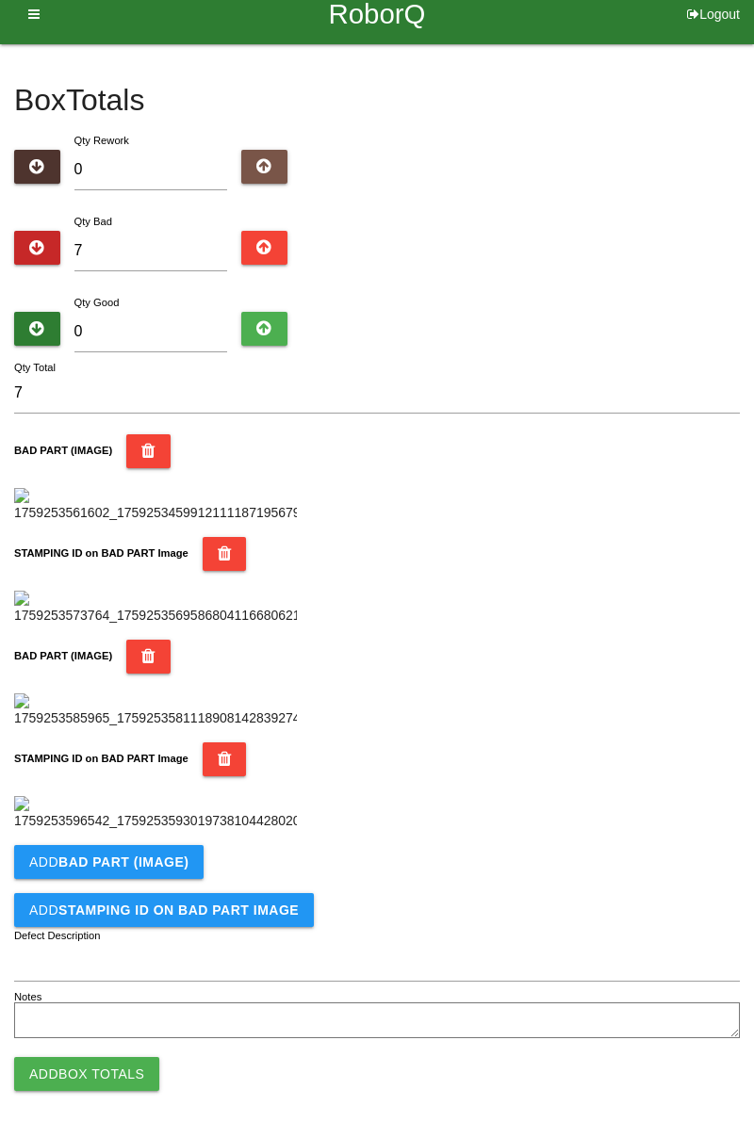
scroll to position [1033, 0]
click at [179, 867] on b "BAD PART (IMAGE)" at bounding box center [123, 862] width 130 height 15
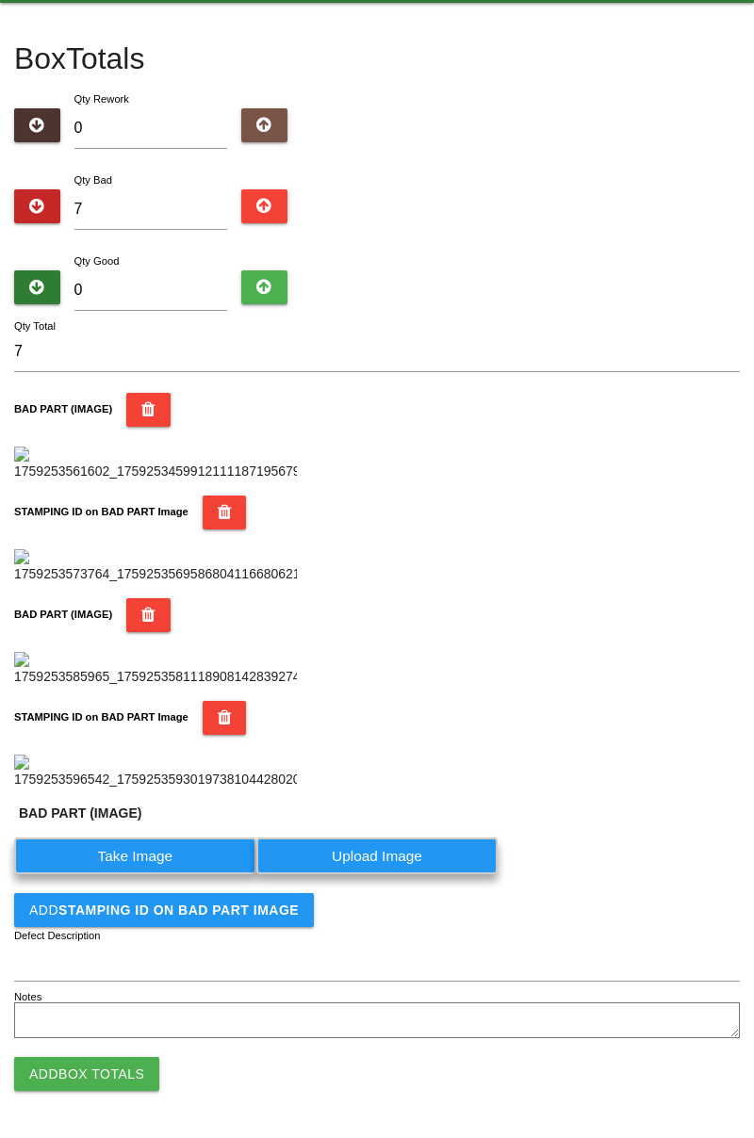
click at [152, 874] on label "Take Image" at bounding box center [135, 856] width 242 height 37
click at [0, 0] on \(IMAGE\) "Take Image" at bounding box center [0, 0] width 0 height 0
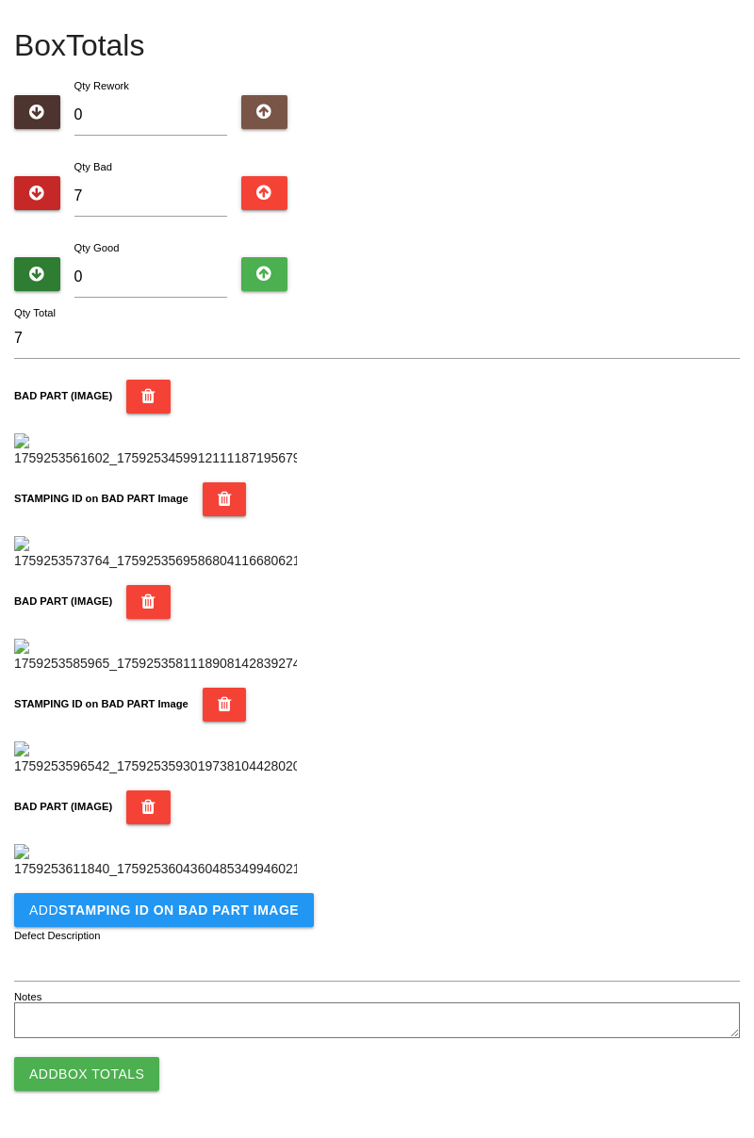
scroll to position [1342, 0]
click at [275, 910] on b "STAMPING ID on BAD PART Image" at bounding box center [178, 910] width 240 height 15
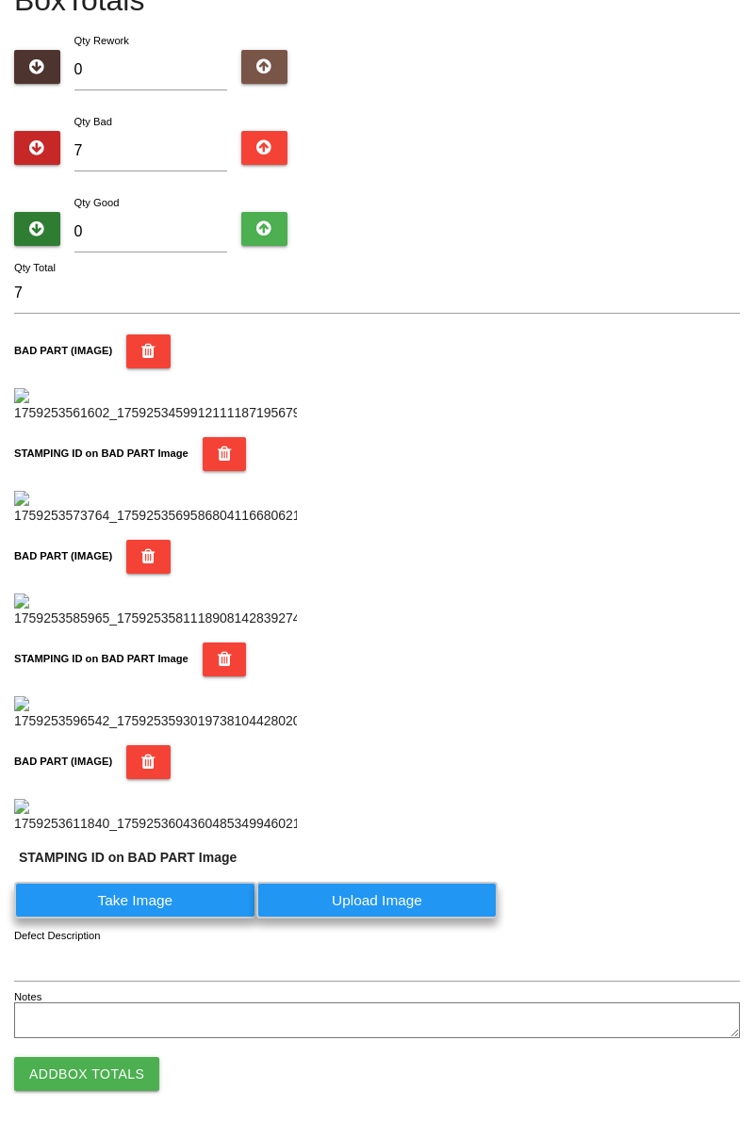
click at [192, 919] on label "Take Image" at bounding box center [135, 900] width 242 height 37
click at [0, 0] on PART "Take Image" at bounding box center [0, 0] width 0 height 0
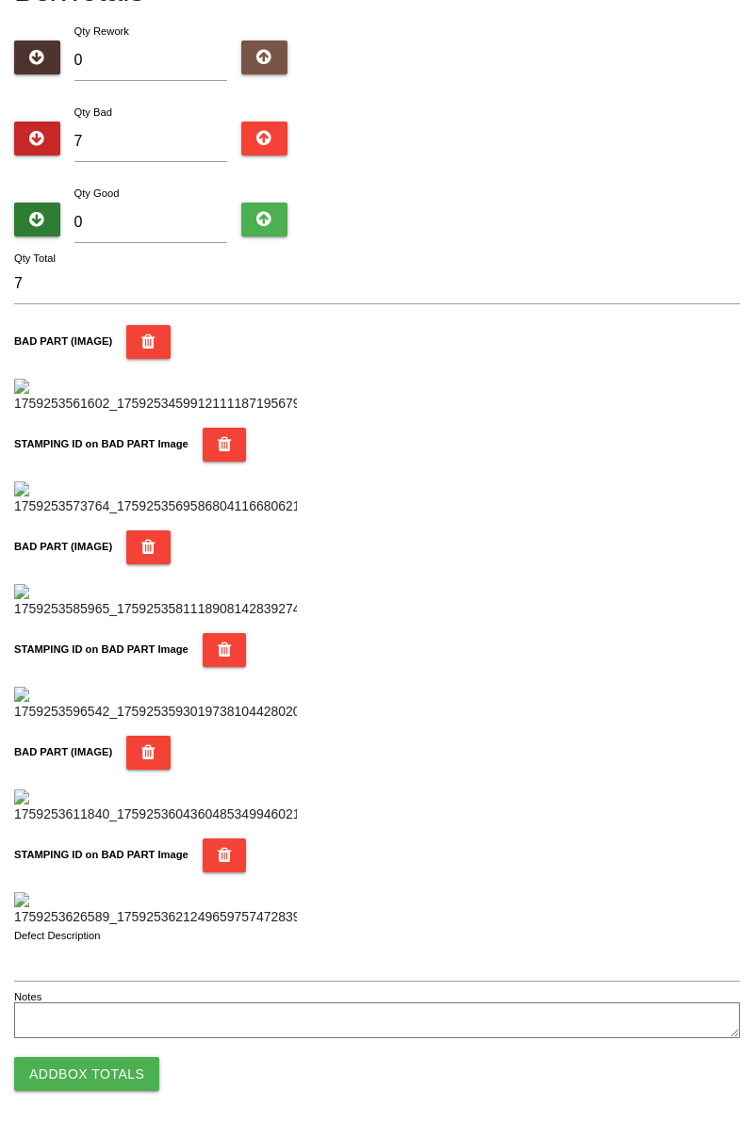
scroll to position [0, 0]
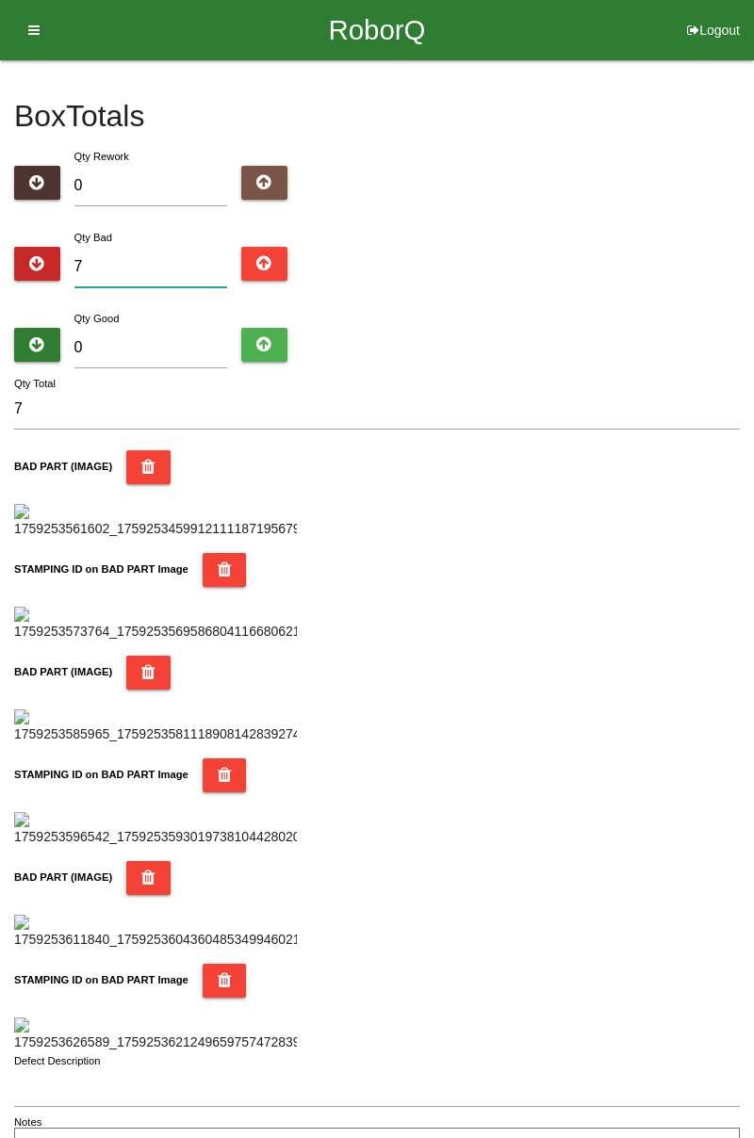
click at [188, 257] on input "7" at bounding box center [151, 267] width 154 height 41
type input "0"
type input "8"
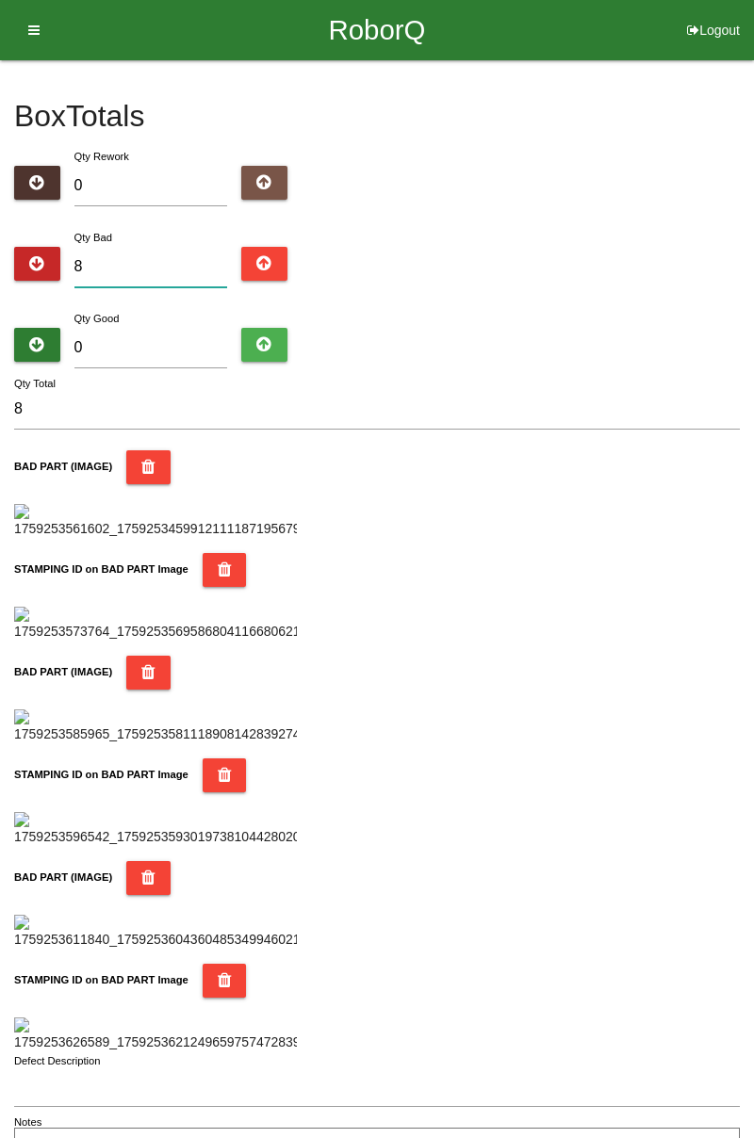
type input "8"
click at [173, 339] on input "0" at bounding box center [151, 348] width 154 height 41
type input "7"
type input "15"
type input "74"
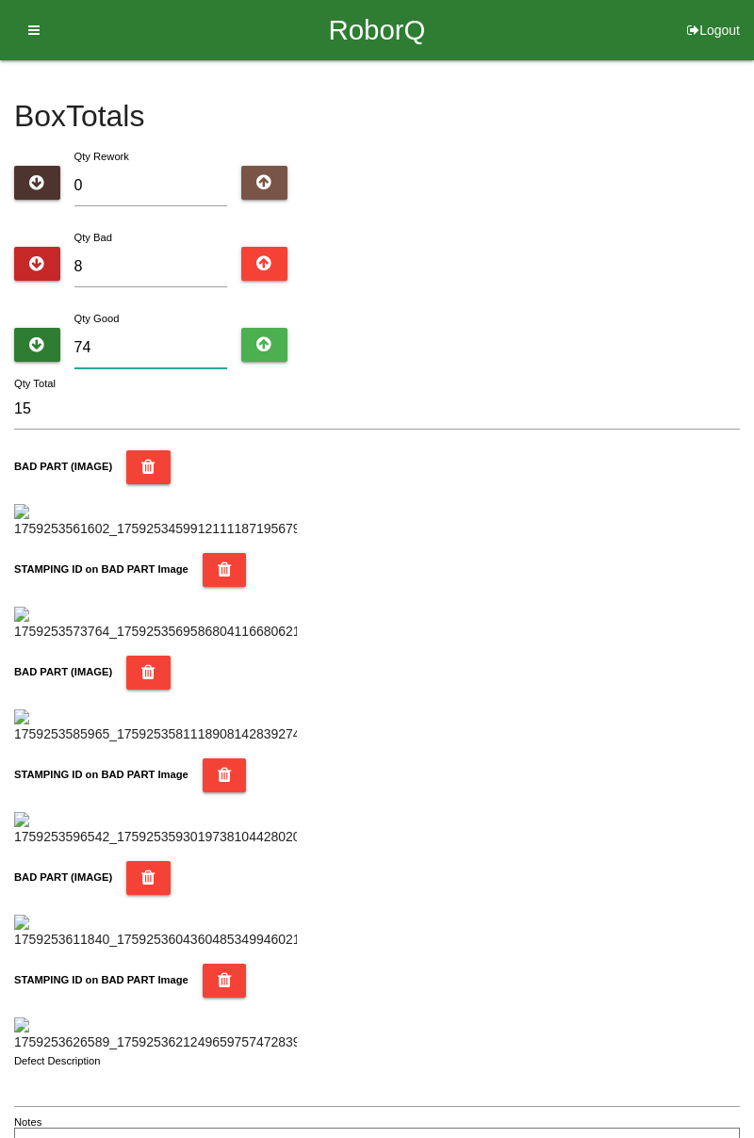
type input "82"
type input "7"
type input "15"
type input "76"
type input "84"
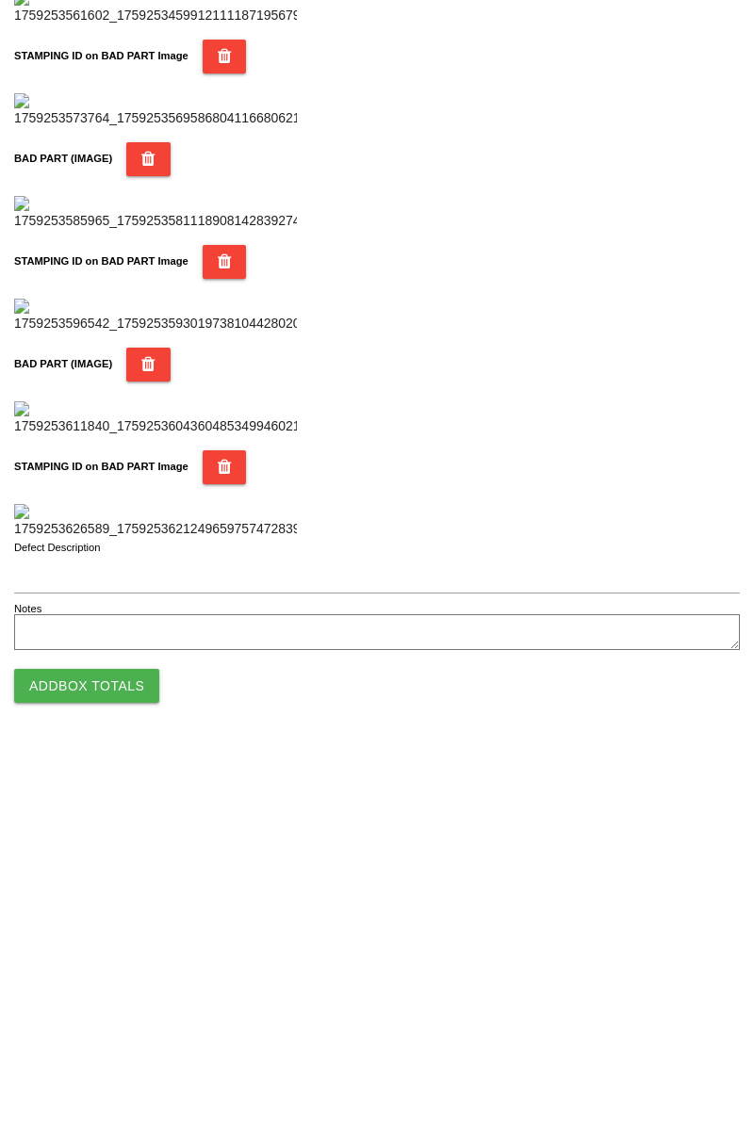
type input "76"
click at [133, 1086] on button "Add Box Totals" at bounding box center [86, 1074] width 145 height 34
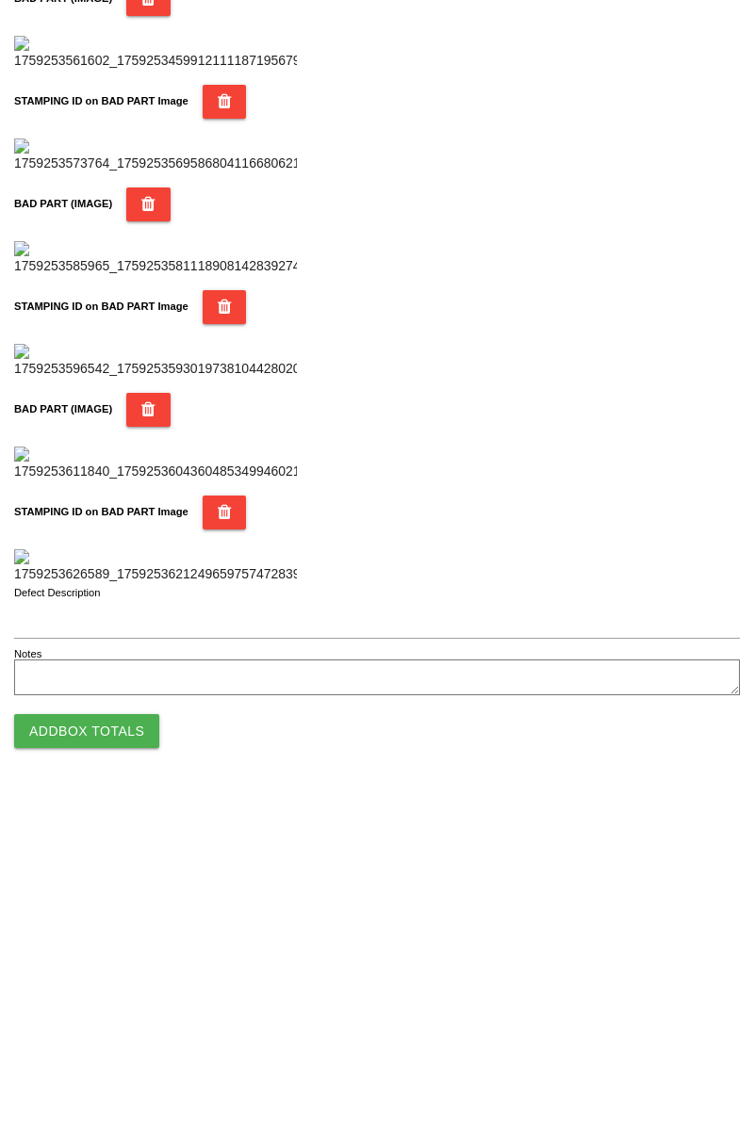
scroll to position [1651, 0]
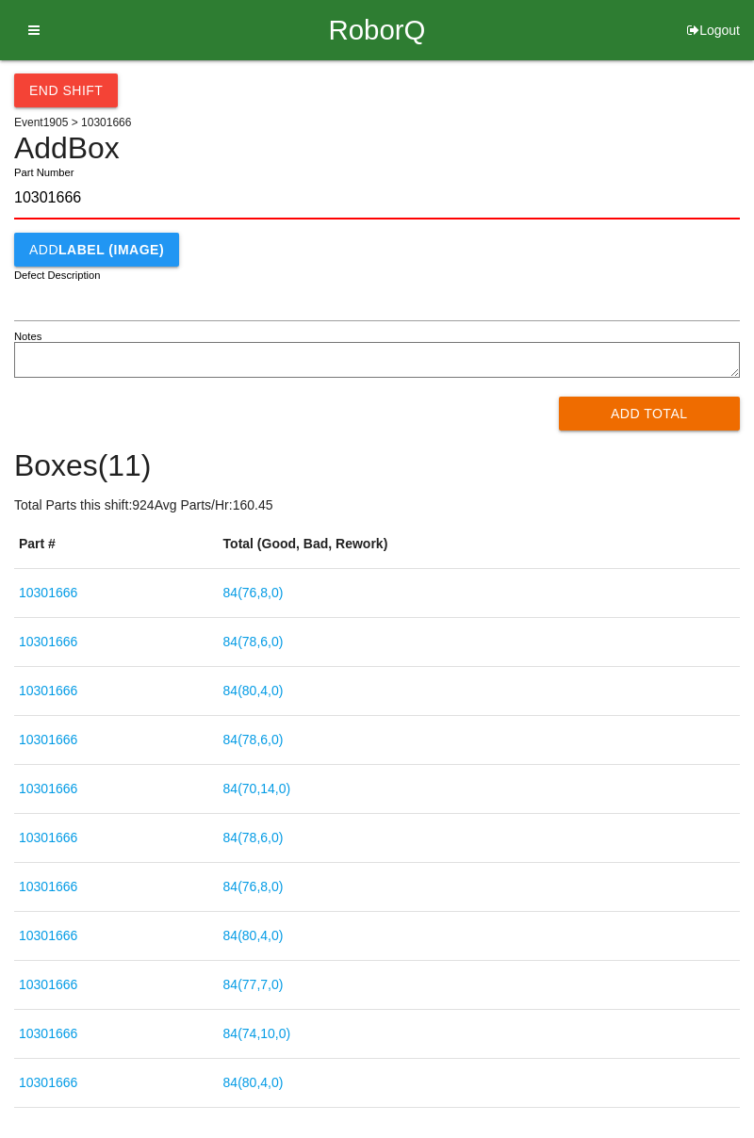
type input "10301666"
click at [667, 414] on button "Add Total" at bounding box center [650, 414] width 182 height 34
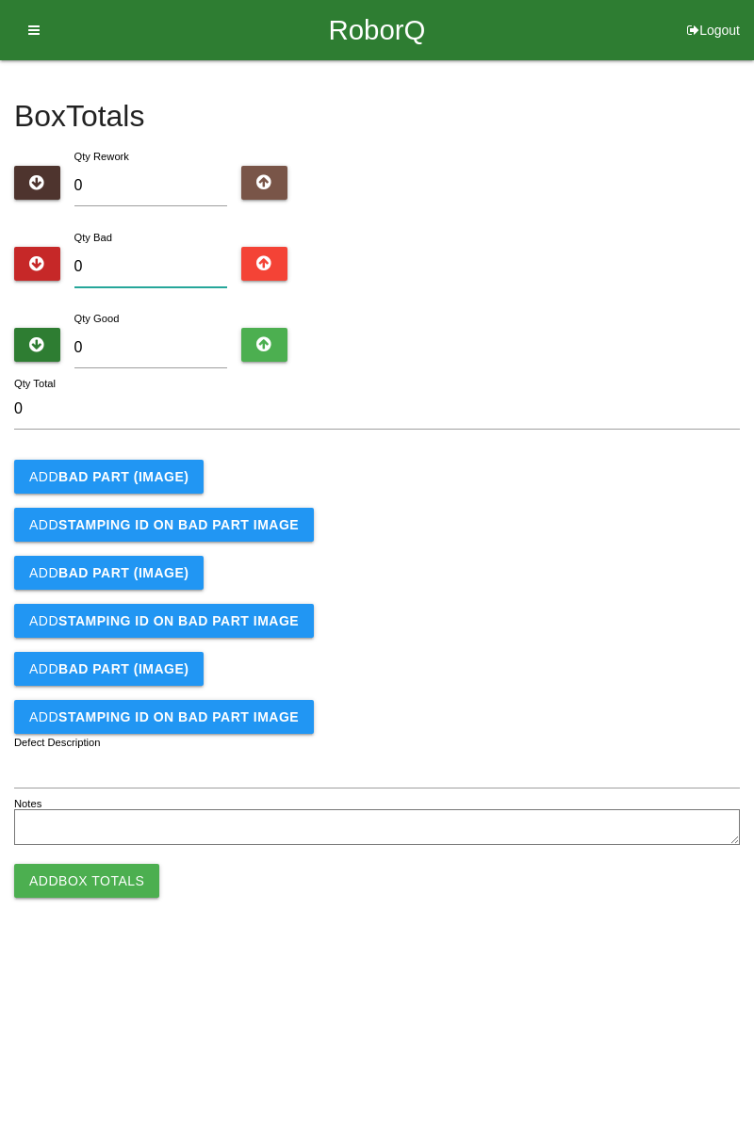
click at [201, 247] on input "0" at bounding box center [151, 267] width 154 height 41
click at [745, 144] on div "Box Totals Translate Weight Weight unit: Rework Weight Bad Weight Good Weight 0…" at bounding box center [377, 455] width 754 height 791
click at [168, 258] on input "0" at bounding box center [151, 267] width 154 height 41
type input "2"
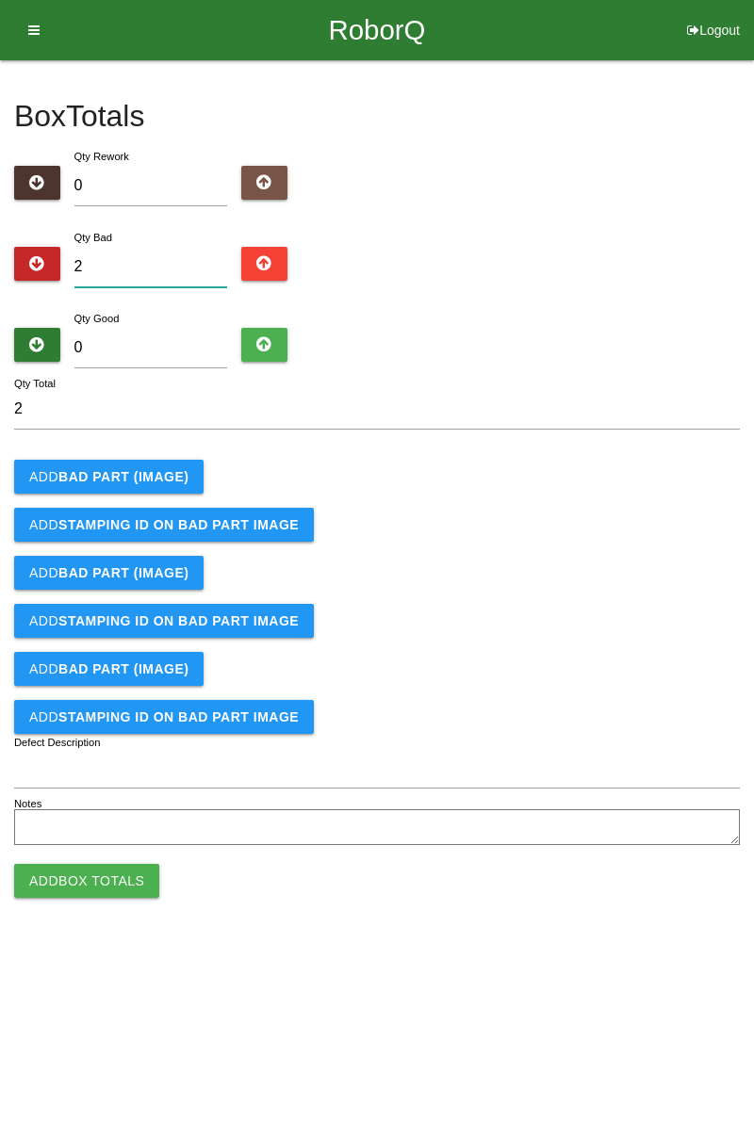
type input "2"
click at [159, 473] on b "BAD PART (IMAGE)" at bounding box center [123, 476] width 130 height 15
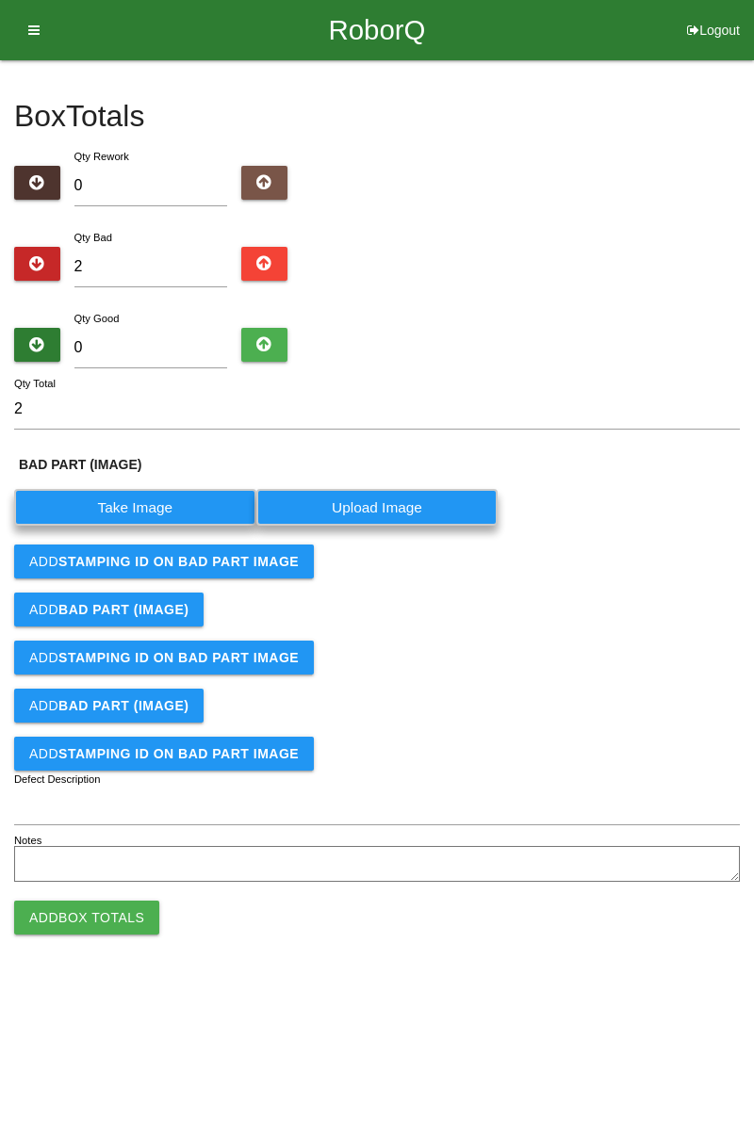
click at [179, 509] on label "Take Image" at bounding box center [135, 507] width 242 height 37
click at [0, 0] on \(IMAGE\) "Take Image" at bounding box center [0, 0] width 0 height 0
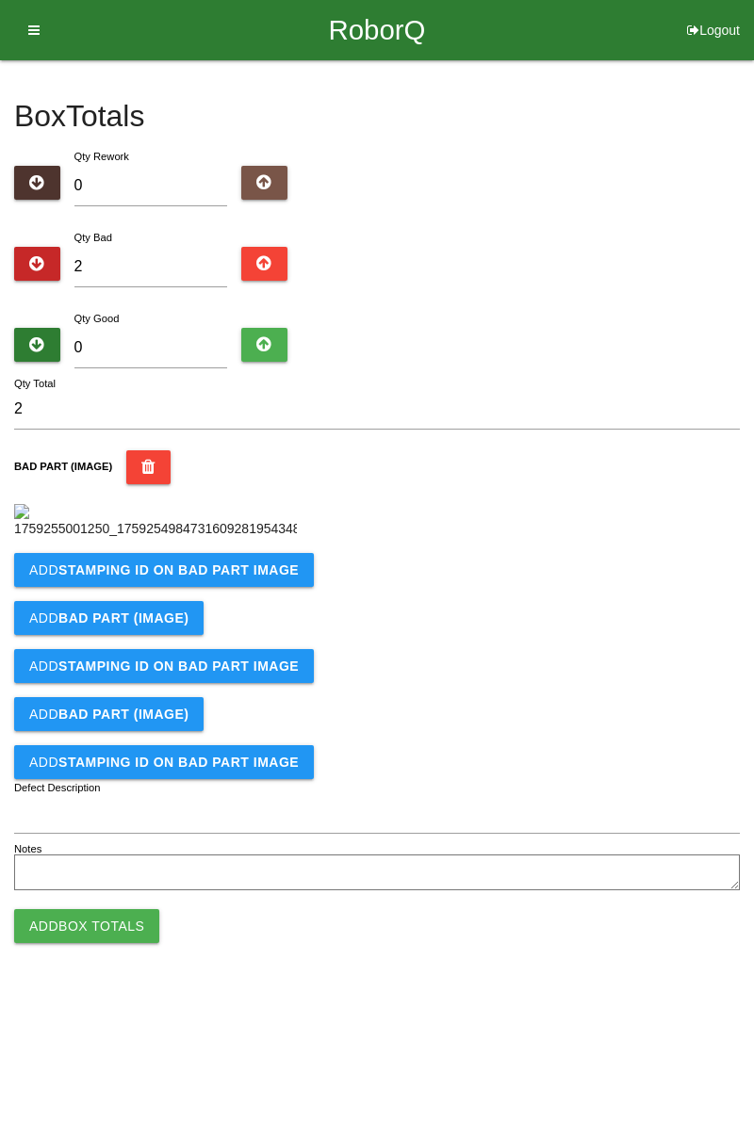
click at [215, 587] on button "Add STAMPING ID on BAD PART Image" at bounding box center [164, 570] width 300 height 34
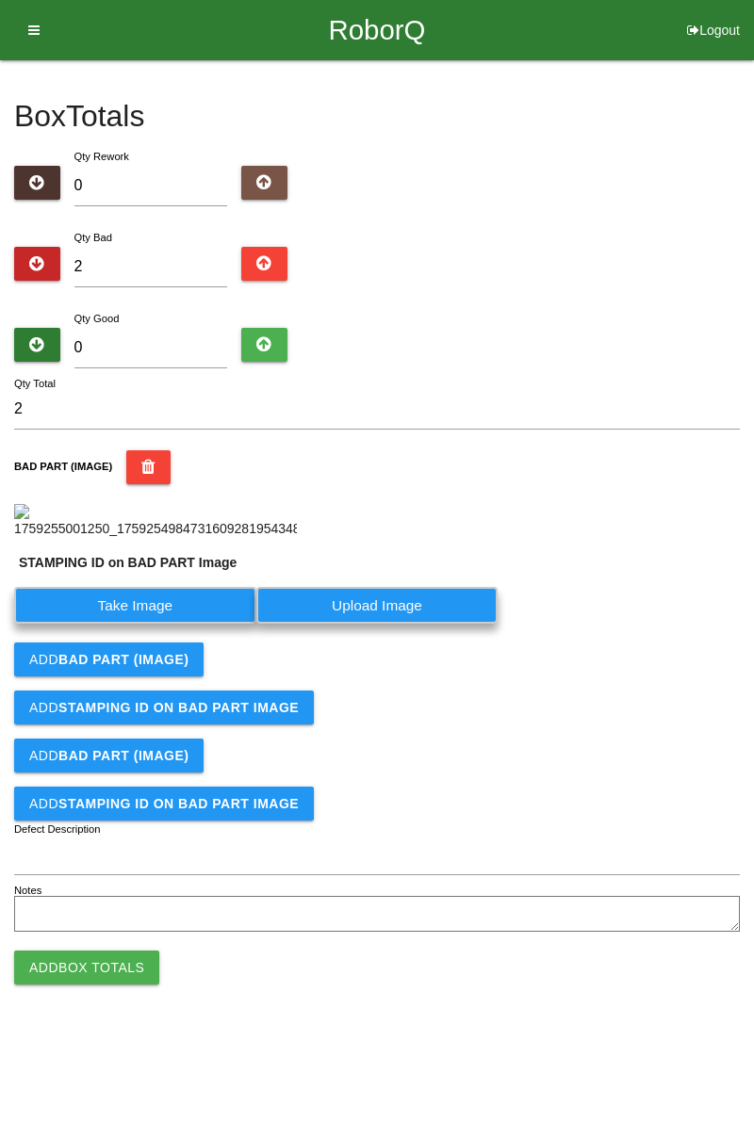
click at [161, 624] on label "Take Image" at bounding box center [135, 605] width 242 height 37
click at [0, 0] on PART "Take Image" at bounding box center [0, 0] width 0 height 0
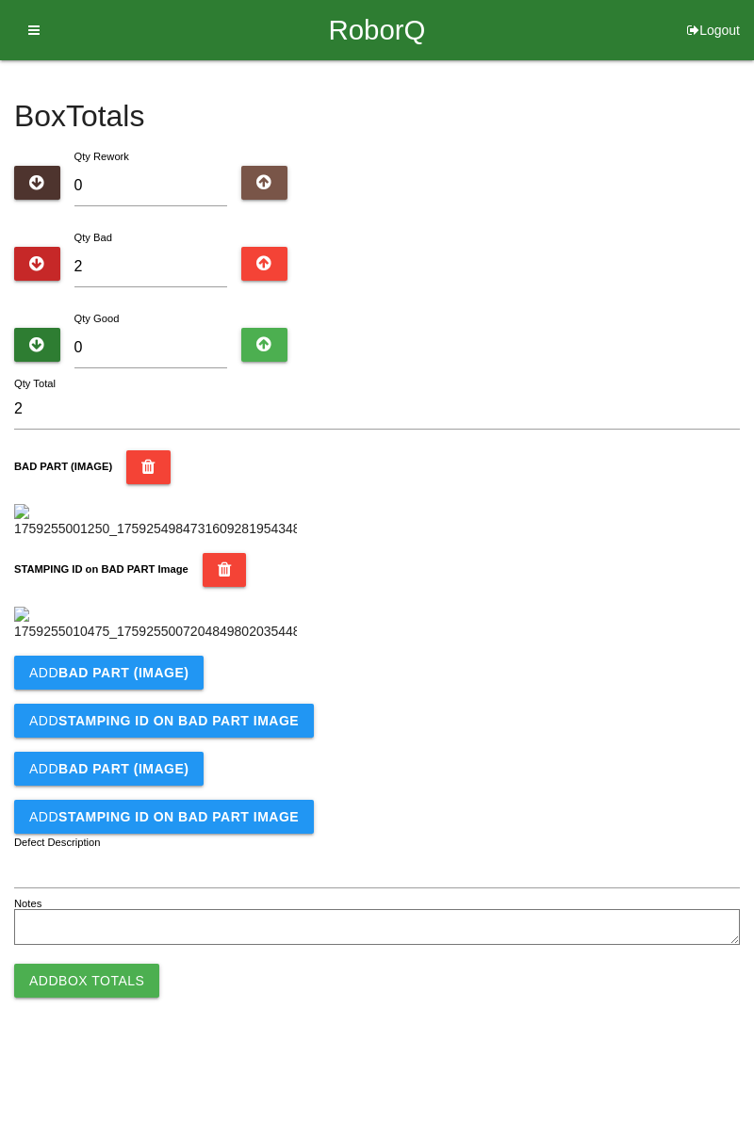
scroll to position [415, 0]
click at [170, 680] on b "BAD PART (IMAGE)" at bounding box center [123, 672] width 130 height 15
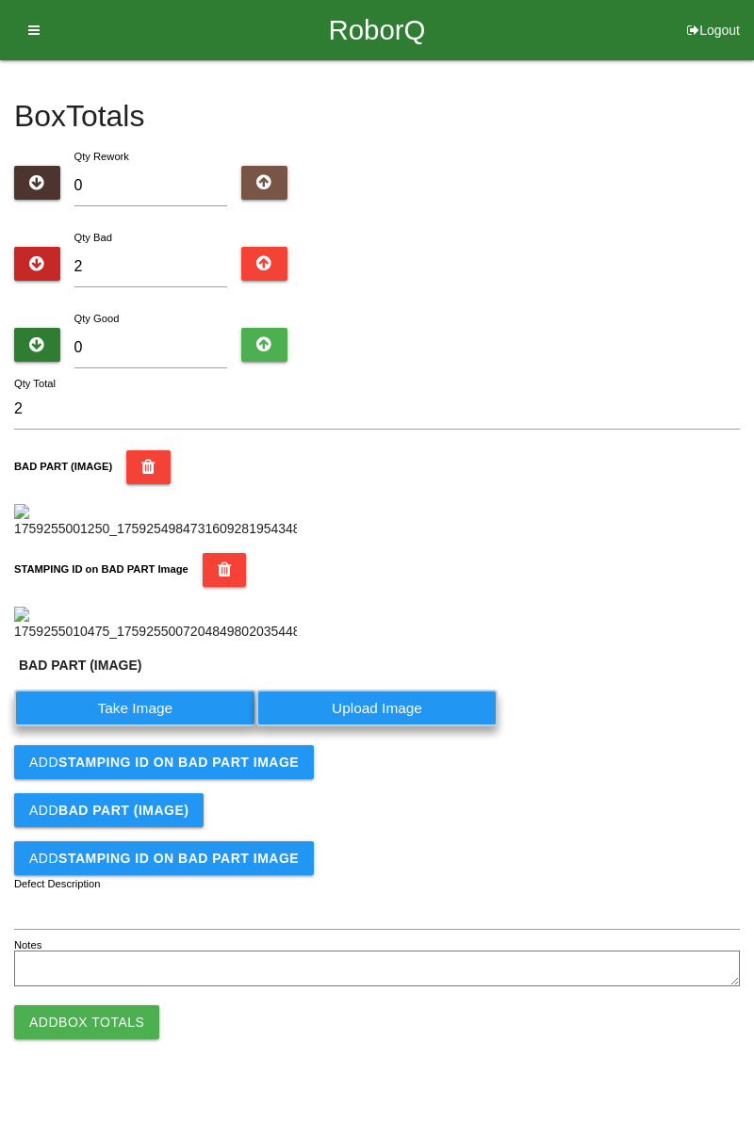
click at [141, 726] on label "Take Image" at bounding box center [135, 708] width 242 height 37
click at [0, 0] on \(IMAGE\) "Take Image" at bounding box center [0, 0] width 0 height 0
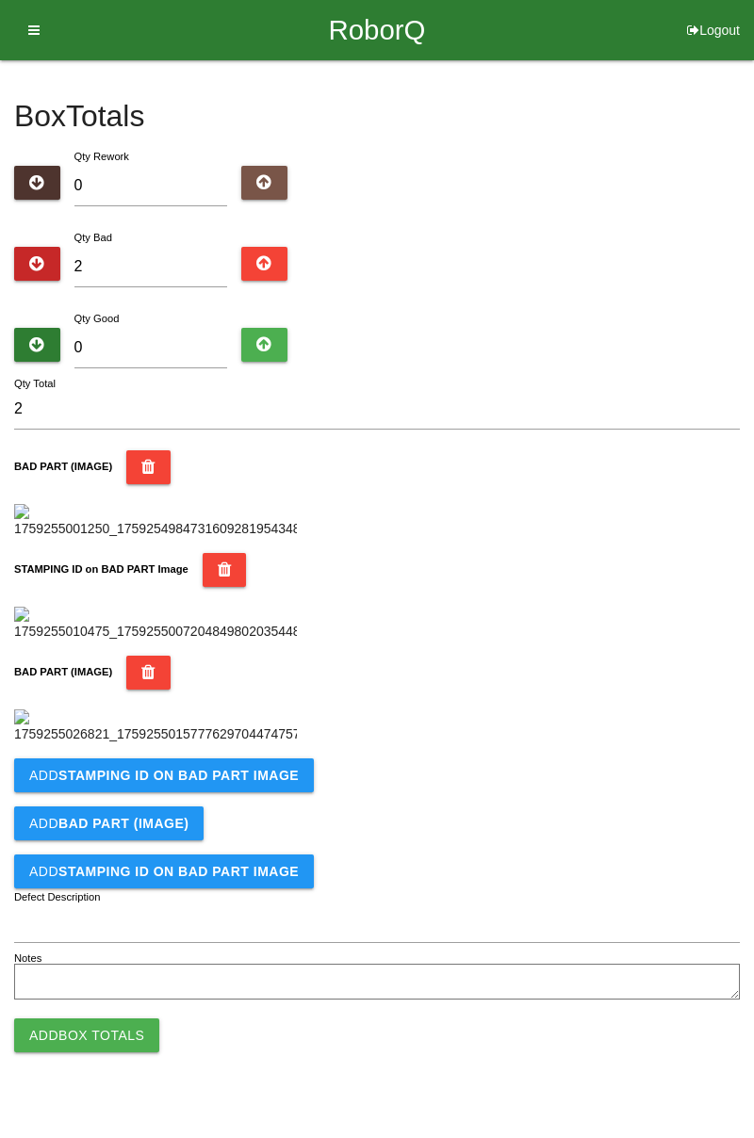
scroll to position [724, 0]
click at [269, 783] on b "STAMPING ID on BAD PART Image" at bounding box center [178, 775] width 240 height 15
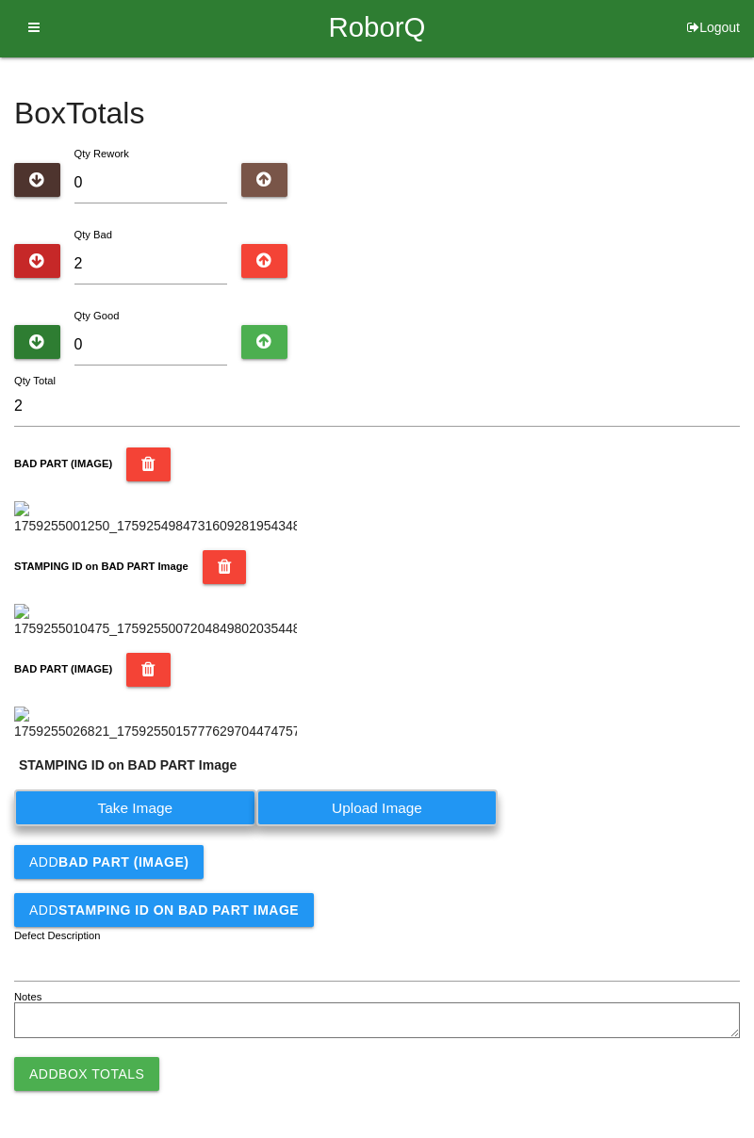
click at [175, 826] on label "Take Image" at bounding box center [135, 808] width 242 height 37
click at [0, 0] on PART "Take Image" at bounding box center [0, 0] width 0 height 0
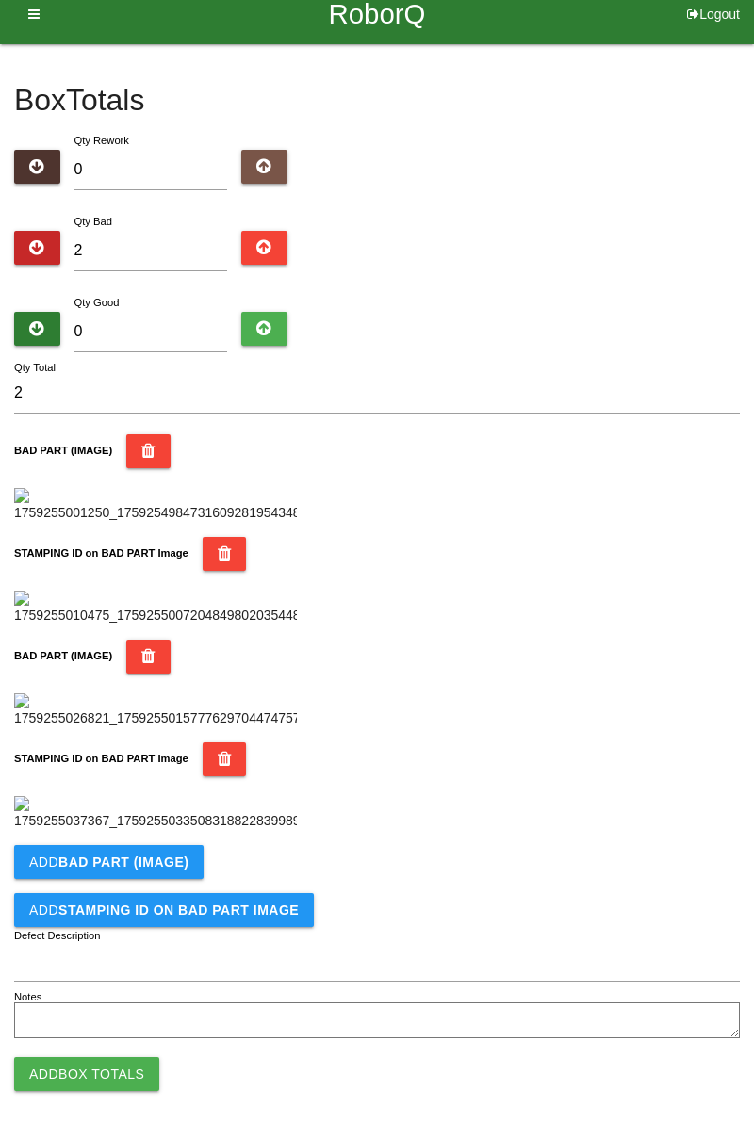
scroll to position [0, 0]
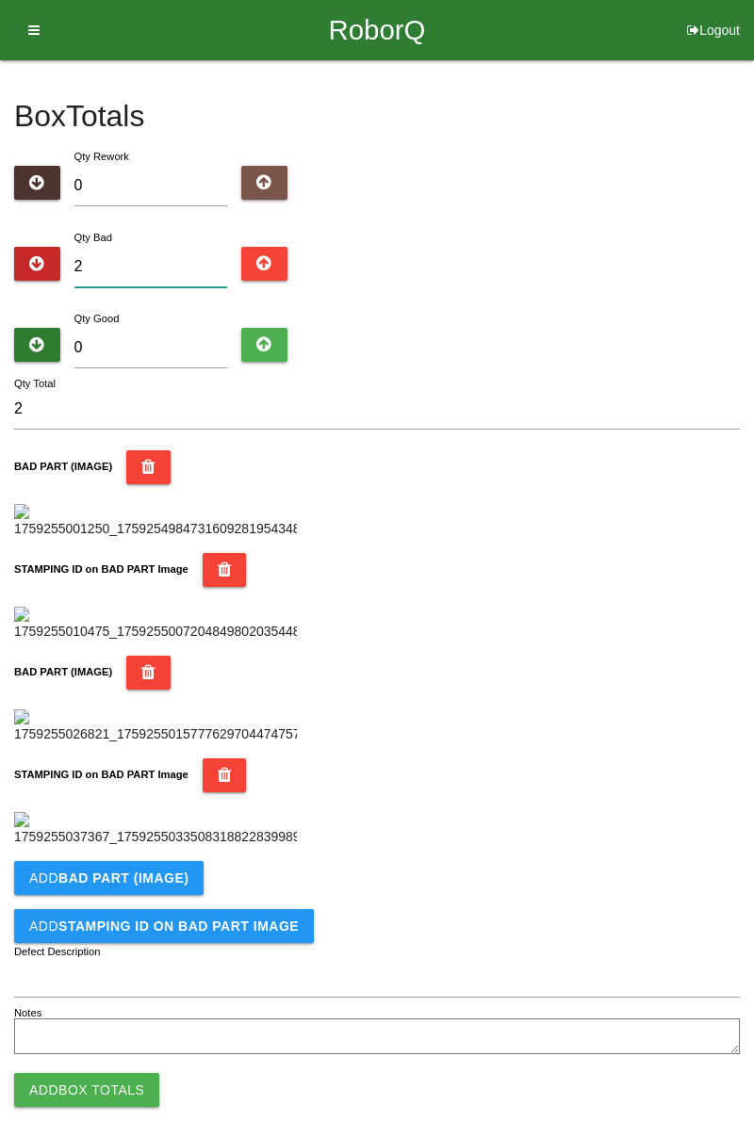
click at [171, 248] on input "2" at bounding box center [151, 267] width 154 height 41
